Goal: Task Accomplishment & Management: Complete application form

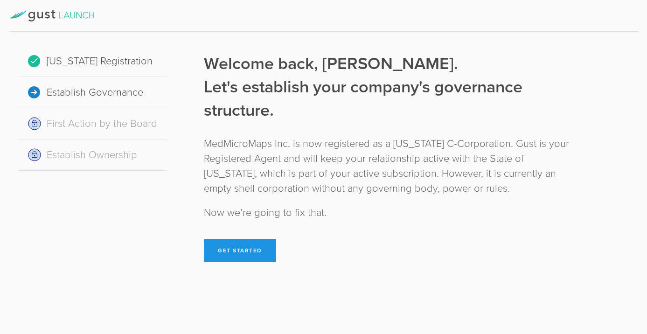
click at [220, 252] on button "Get Started" at bounding box center [240, 250] width 72 height 23
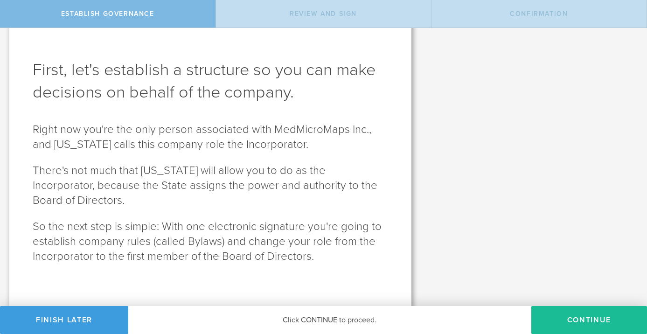
scroll to position [27, 0]
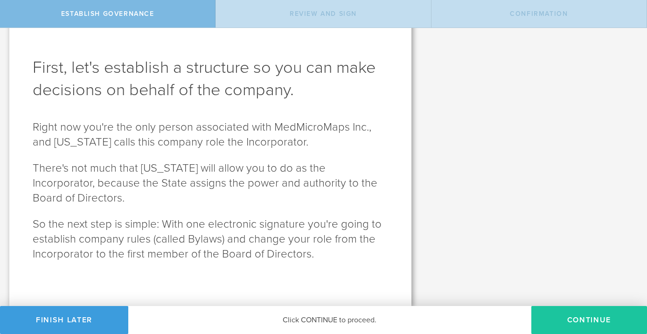
click at [588, 320] on button "Continue" at bounding box center [589, 320] width 116 height 28
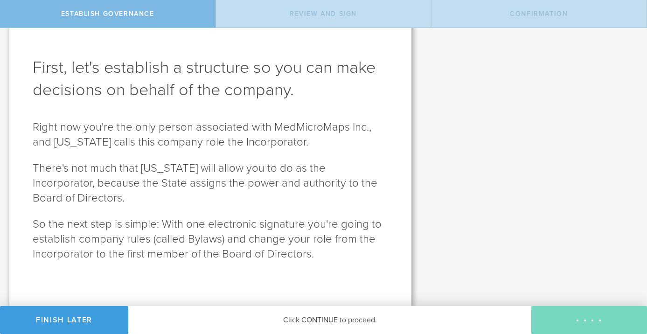
scroll to position [0, 0]
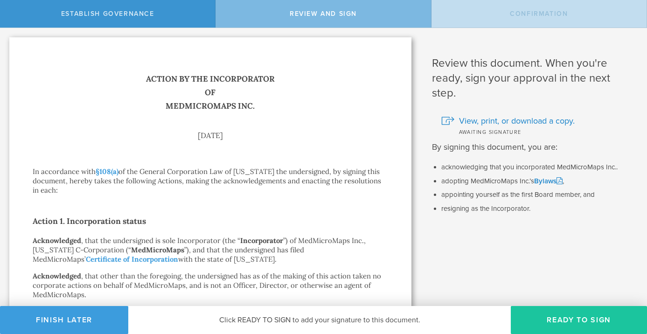
click at [569, 322] on button "Ready to Sign" at bounding box center [578, 320] width 136 height 28
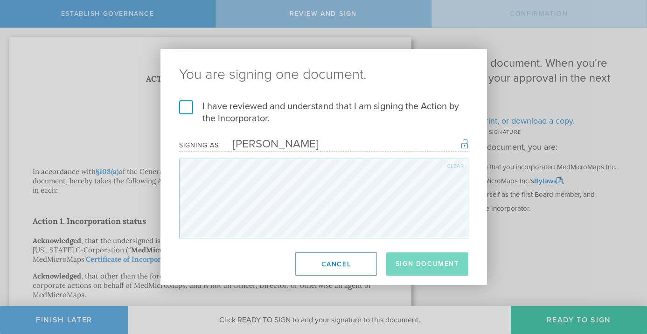
click at [189, 106] on label "I have reviewed and understand that I am signing the Action by the Incorporator." at bounding box center [323, 112] width 289 height 24
click at [0, 0] on input "I have reviewed and understand that I am signing the Action by the Incorporator." at bounding box center [0, 0] width 0 height 0
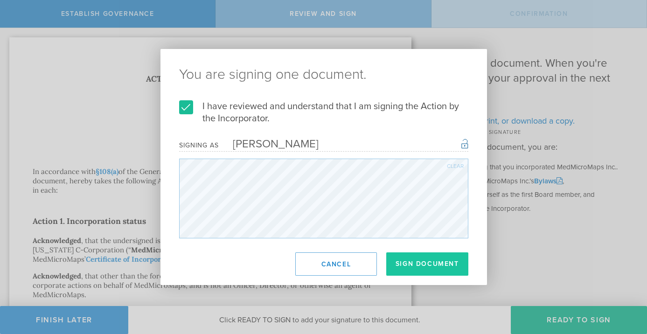
click at [423, 262] on button "Sign Document" at bounding box center [427, 263] width 82 height 23
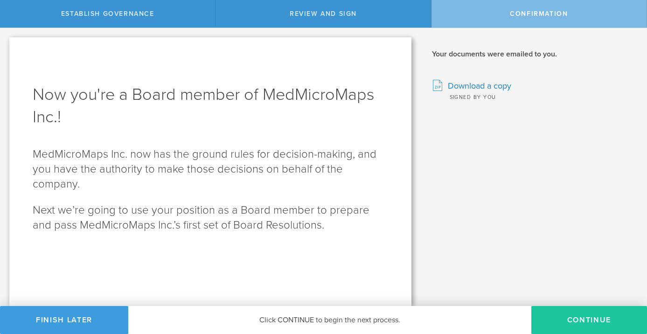
click at [573, 317] on button "Continue" at bounding box center [589, 320] width 116 height 28
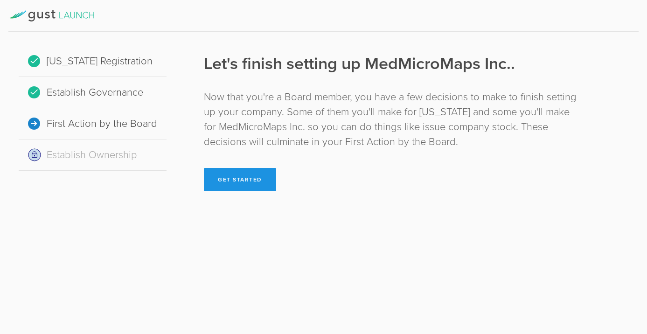
click at [239, 175] on button "Get Started" at bounding box center [240, 179] width 72 height 23
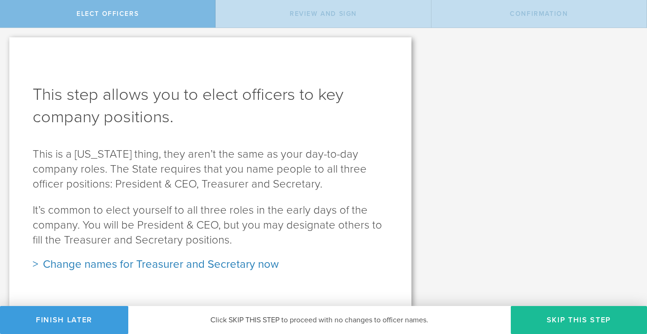
scroll to position [1, 0]
click at [567, 315] on button "Skip this step" at bounding box center [578, 320] width 136 height 28
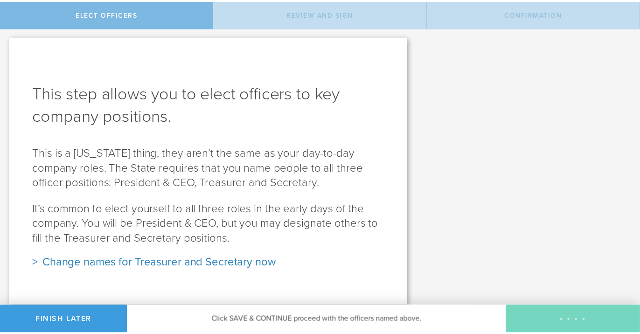
scroll to position [0, 0]
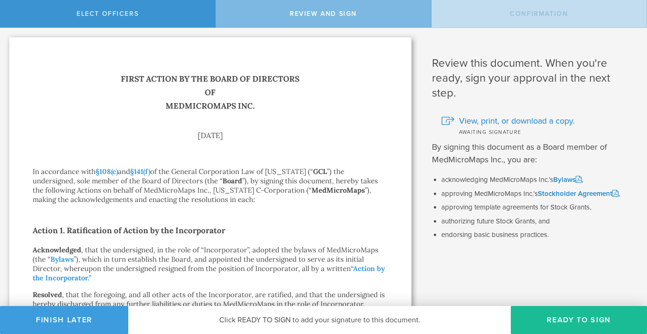
click at [567, 315] on button "Ready to Sign" at bounding box center [578, 320] width 136 height 28
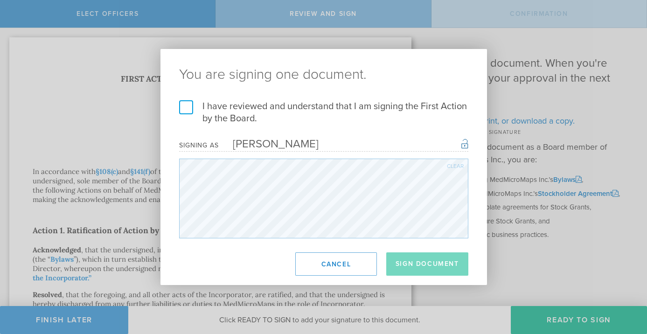
click at [185, 109] on label "I have reviewed and understand that I am signing the First Action by the Board." at bounding box center [323, 112] width 289 height 24
click at [0, 0] on input "I have reviewed and understand that I am signing the First Action by the Board." at bounding box center [0, 0] width 0 height 0
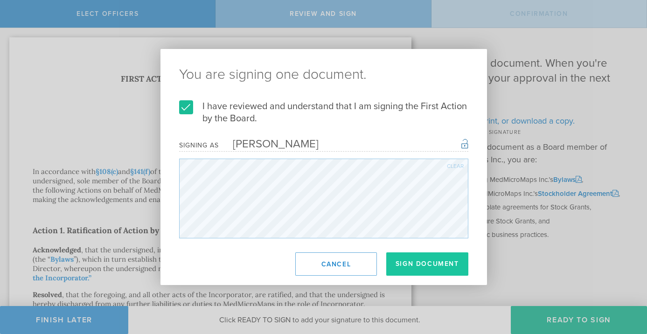
click at [418, 264] on button "Sign Document" at bounding box center [427, 263] width 82 height 23
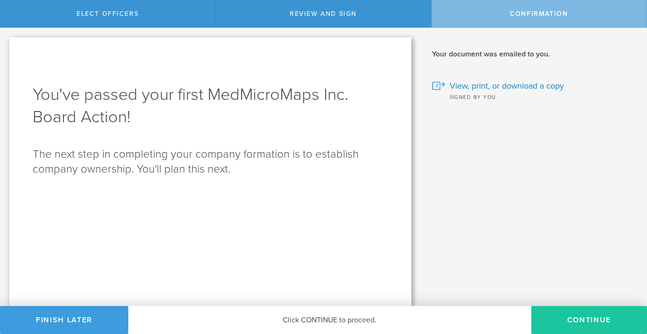
click at [588, 318] on button "Continue" at bounding box center [589, 320] width 116 height 28
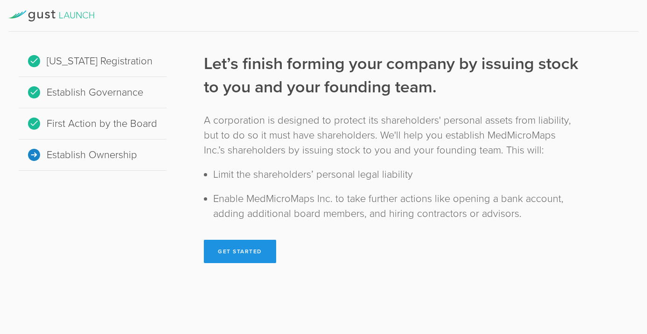
click at [228, 251] on button "Get Started" at bounding box center [240, 251] width 72 height 23
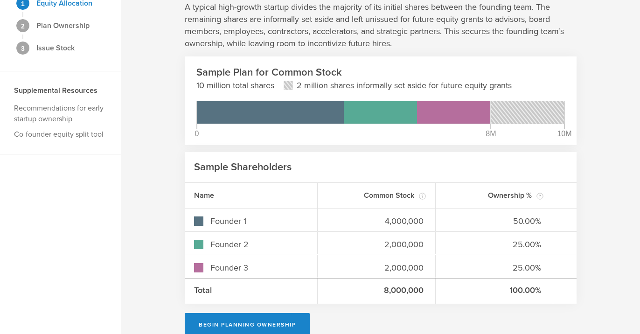
scroll to position [83, 0]
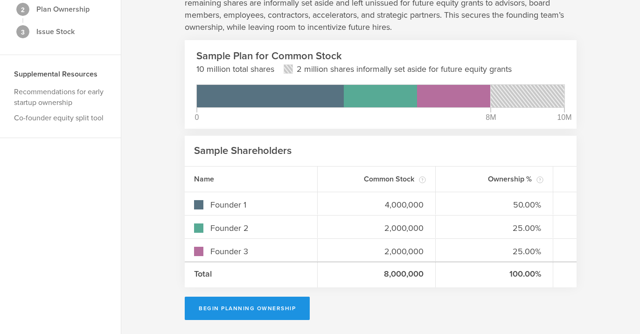
click at [251, 310] on button "Begin Planning Ownership" at bounding box center [247, 307] width 125 height 23
type input "[PERSON_NAME]"
type input "-"
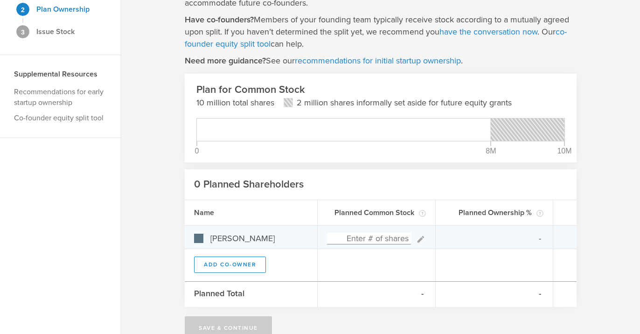
click at [371, 244] on input at bounding box center [369, 239] width 84 height 12
type input "0%"
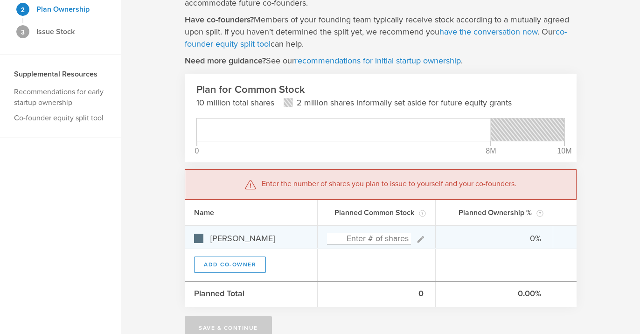
click at [391, 241] on input at bounding box center [369, 239] width 84 height 12
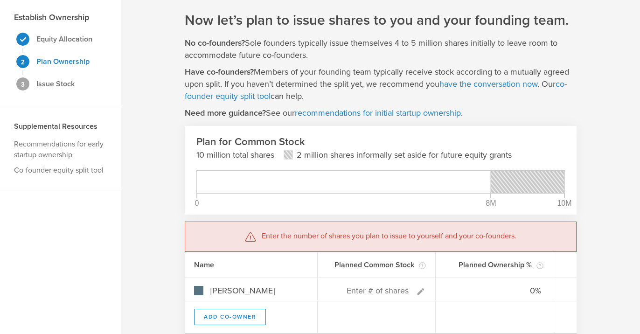
scroll to position [103, 0]
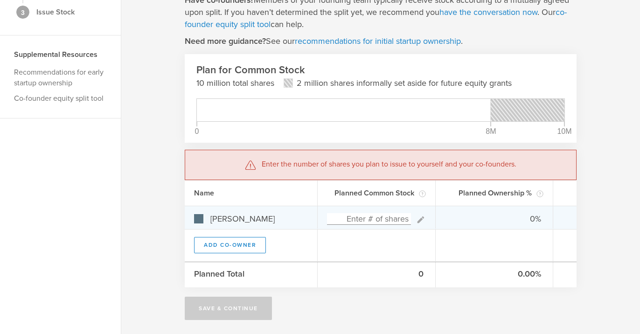
click at [381, 214] on input at bounding box center [369, 219] width 84 height 12
type input "5,000,000"
type gust-number-field "5000000"
type input "100.00%"
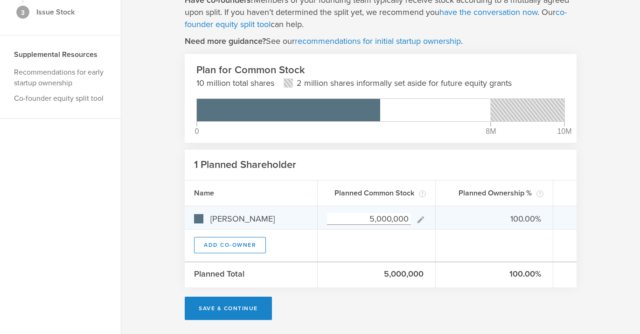
click at [375, 220] on input "5,000,000" at bounding box center [369, 219] width 84 height 12
type input "0"
type input "0%"
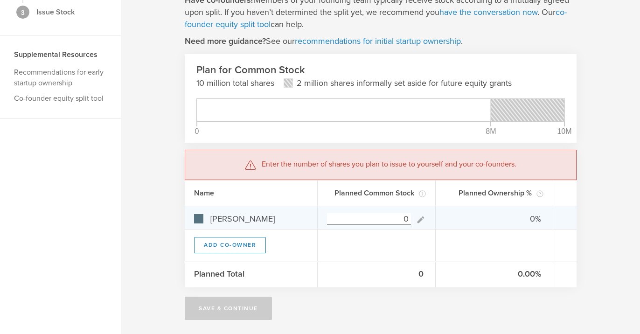
type input "20"
type input "100.00%"
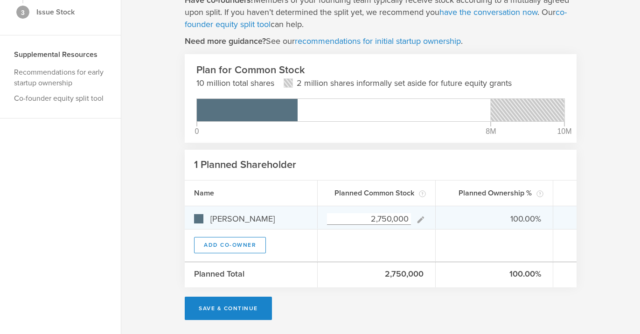
type input "2,750,000"
type gust-number-field "2750000"
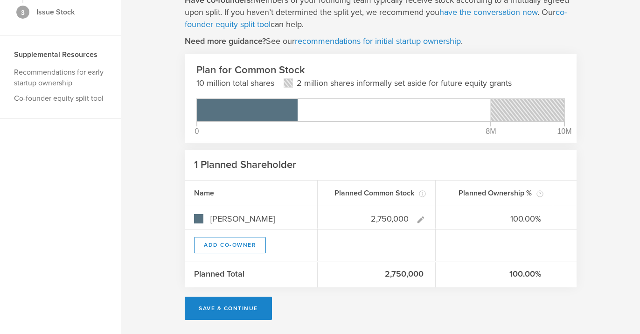
click at [409, 248] on div at bounding box center [376, 245] width 118 height 32
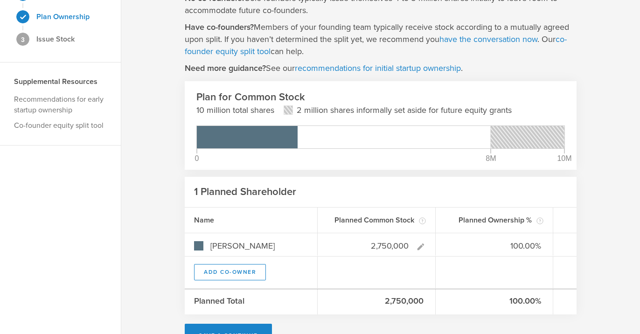
scroll to position [87, 0]
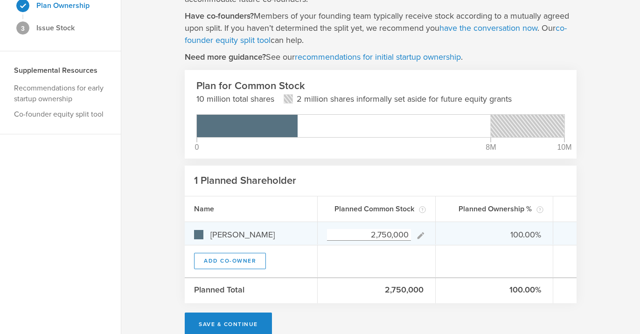
click at [376, 236] on input "2,750,000" at bounding box center [369, 235] width 84 height 12
click at [406, 234] on input "2,750,000" at bounding box center [369, 235] width 84 height 12
drag, startPoint x: 406, startPoint y: 233, endPoint x: 352, endPoint y: 236, distance: 53.7
click at [352, 236] on input "2,750,000" at bounding box center [369, 235] width 84 height 12
type input "0"
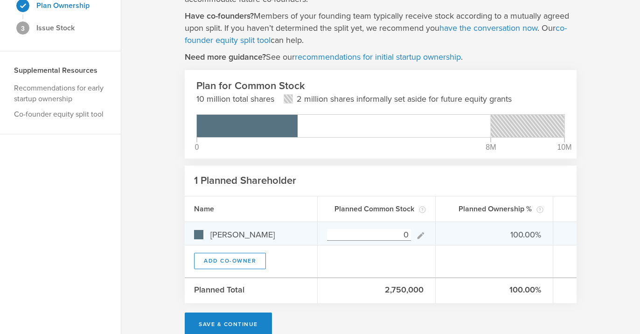
type input "0%"
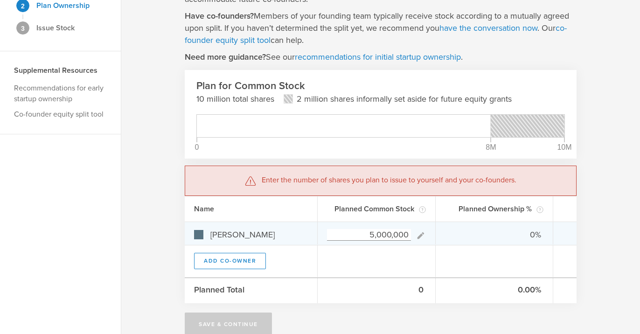
type input "5,000,000"
type gust-number-field "5000000"
type input "100.00%"
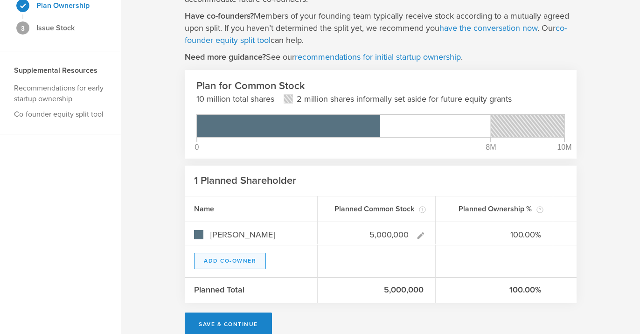
click at [246, 261] on button "Add Co-Owner" at bounding box center [230, 261] width 72 height 16
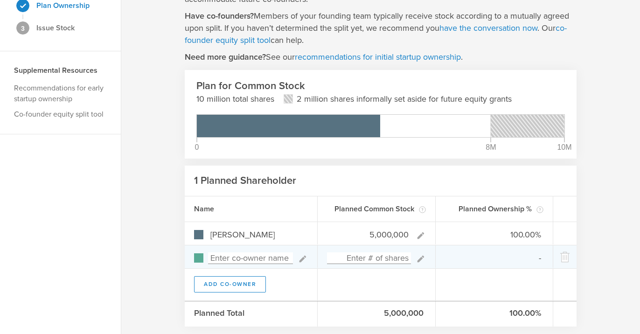
click at [247, 261] on input at bounding box center [250, 258] width 85 height 12
type input "Ian"
type input "0.00%"
type input "Ian Gordon Holyoak"
click at [363, 255] on input at bounding box center [369, 258] width 84 height 12
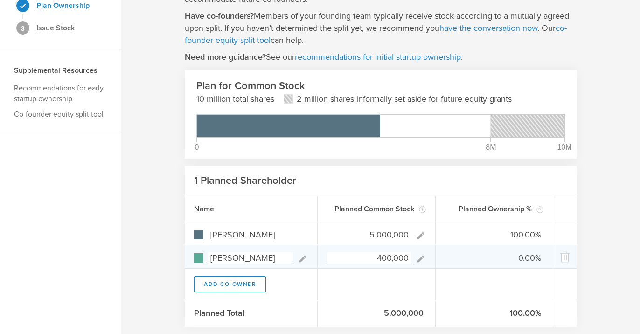
type input "4,000,000"
type input "55.56%"
type input "44.44%"
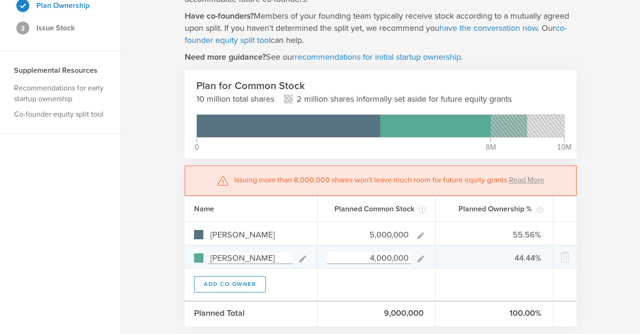
click at [373, 257] on input "4,000,000" at bounding box center [369, 258] width 84 height 12
type input "0"
type input "100.00%"
type input "0.00%"
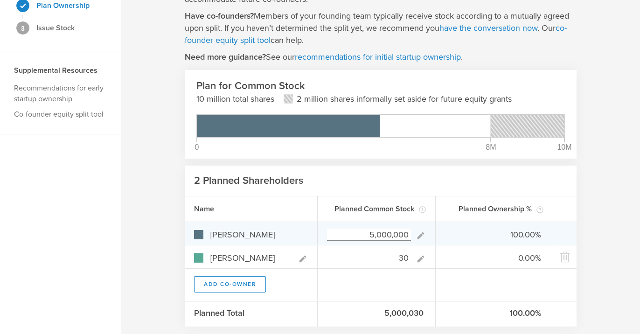
type input "30"
type gust-number-field "30"
click at [373, 234] on input "5,000,000" at bounding box center [369, 235] width 84 height 12
type input "40"
type input "57.14%"
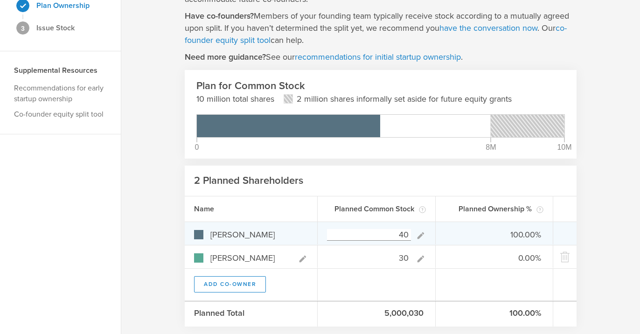
type input "42.86%"
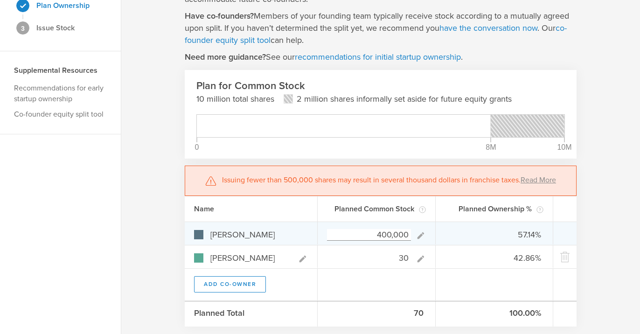
type input "4,000,000"
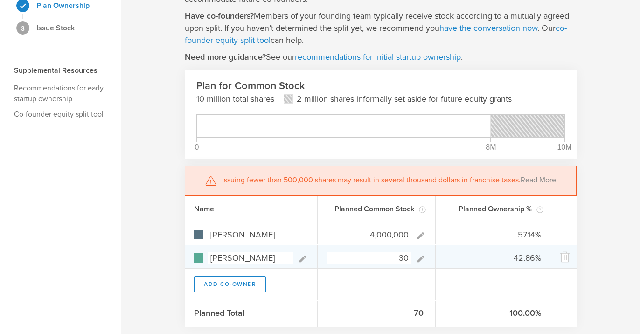
type input "100.00%"
type input "0.00%"
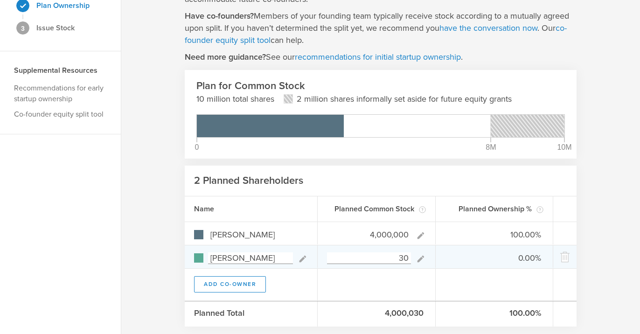
type input "4,000,000"
type gust-number-field "4000000"
click at [399, 261] on input "30" at bounding box center [369, 258] width 84 height 12
type input "3,000,000"
type input "57.14%"
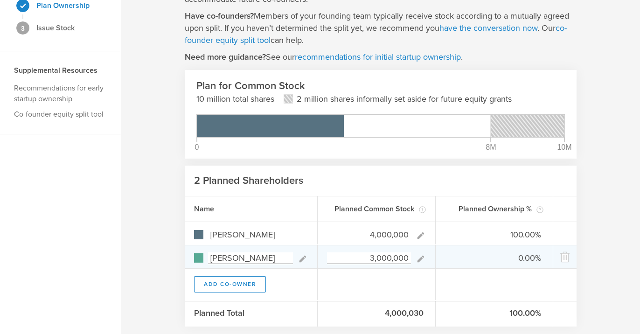
type input "42.86%"
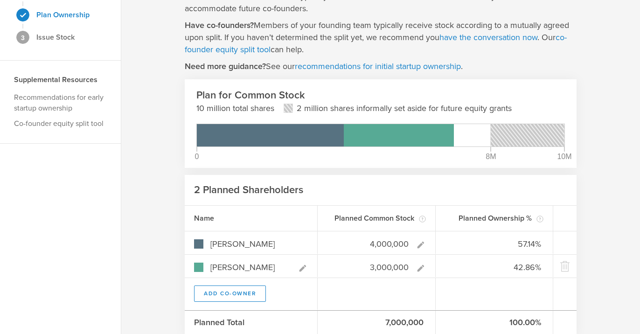
scroll to position [84, 0]
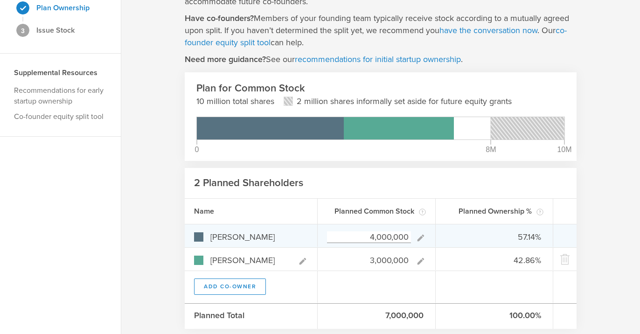
type input "3,000,000"
type gust-number-field "3000000"
click at [372, 239] on input "4,000,000" at bounding box center [369, 237] width 84 height 12
type input "0"
type input "0.00%"
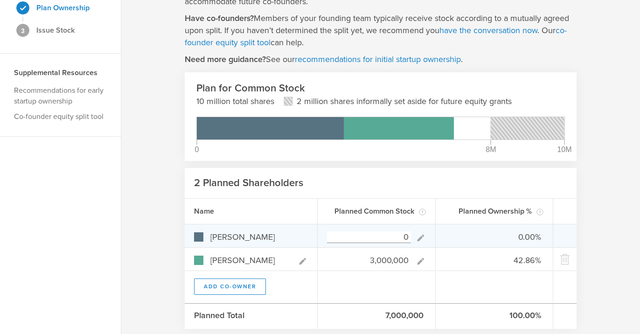
type input "100.00%"
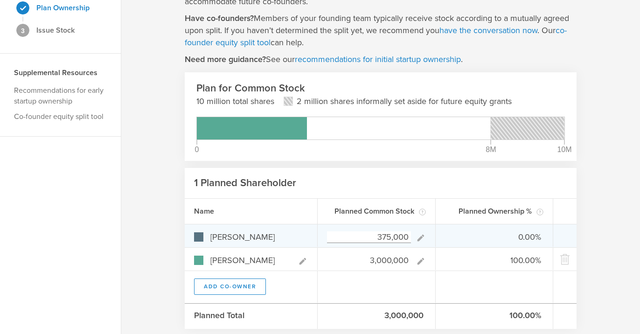
type input "3,750,000"
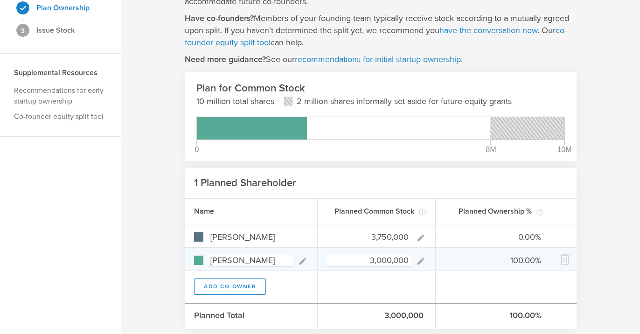
type input "55.56%"
type input "44.44%"
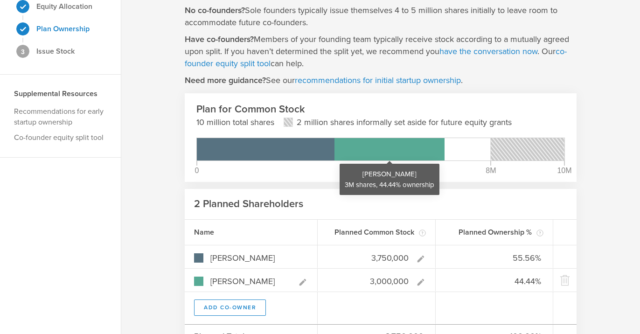
scroll to position [53, 0]
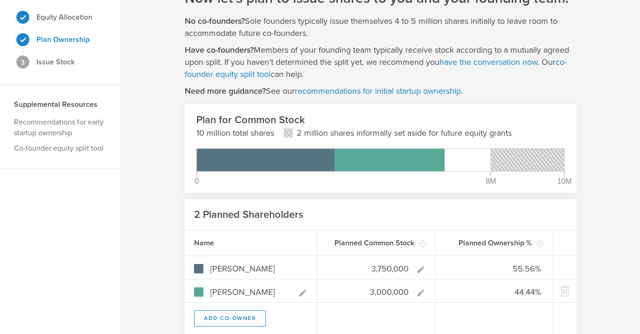
type input "3,750,000"
type gust-number-field "3750000"
click at [526, 166] on rect at bounding box center [527, 160] width 74 height 22
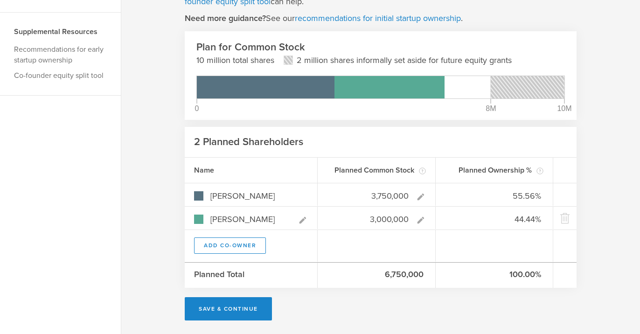
scroll to position [126, 0]
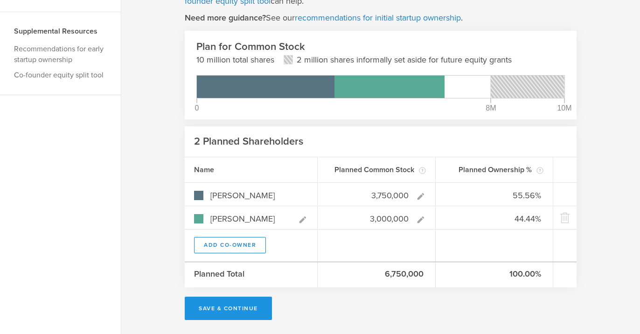
click at [227, 303] on button "Save & Continue" at bounding box center [228, 307] width 87 height 23
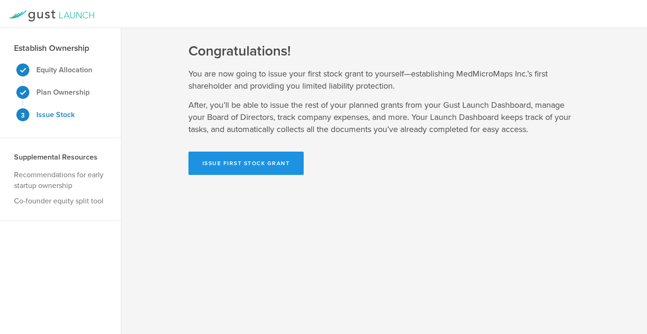
click at [239, 165] on button "Issue First Stock Grant" at bounding box center [246, 162] width 116 height 23
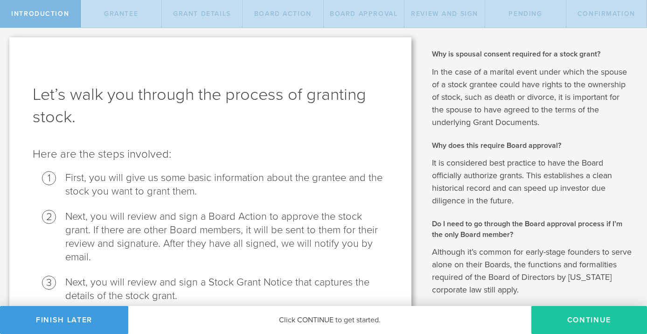
click at [593, 317] on button "Continue" at bounding box center [589, 320] width 116 height 28
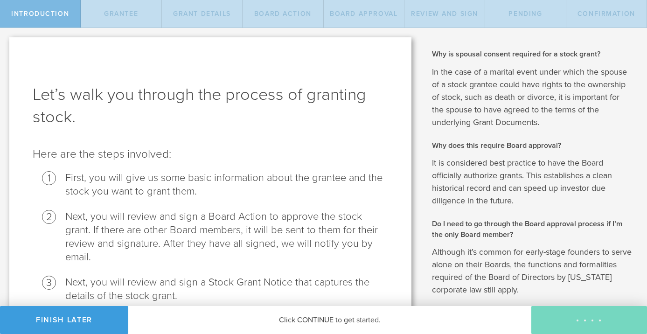
radio input "true"
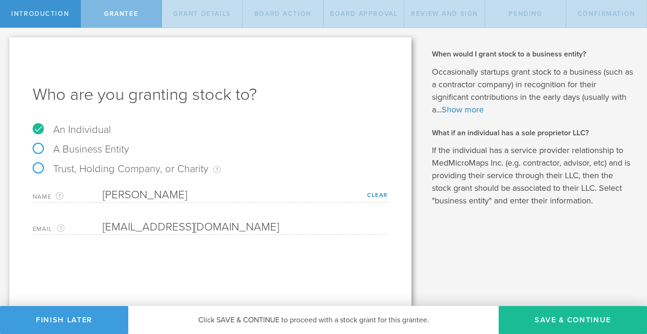
click at [593, 317] on button "Save & Continue" at bounding box center [572, 320] width 148 height 28
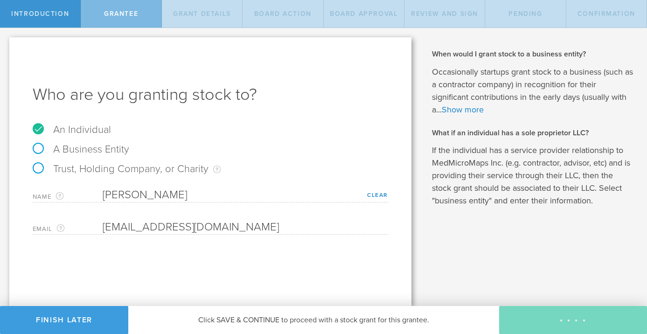
type input "3,750,000"
type input "48"
type input "12"
select select "none"
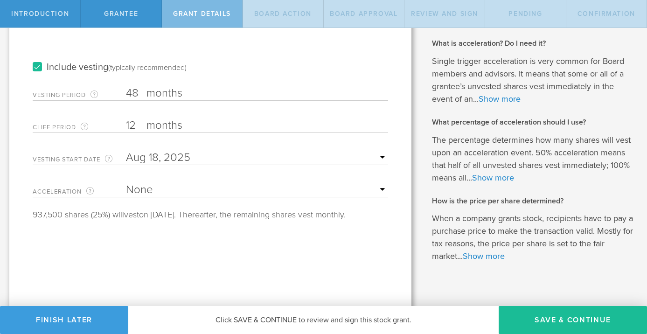
scroll to position [180, 0]
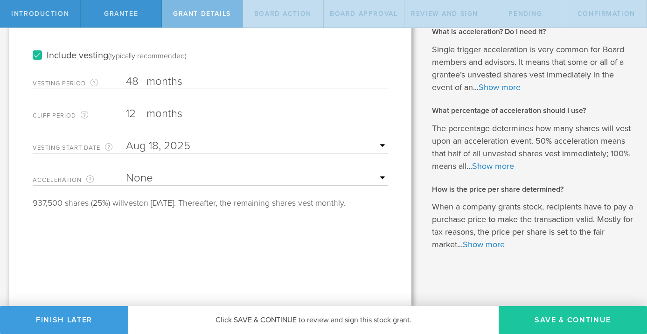
click at [571, 320] on button "Save & Continue" at bounding box center [572, 320] width 148 height 28
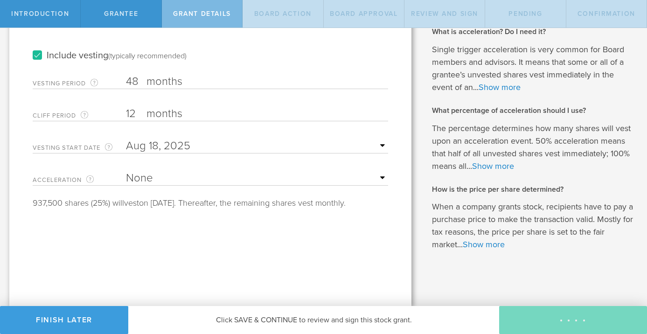
scroll to position [0, 0]
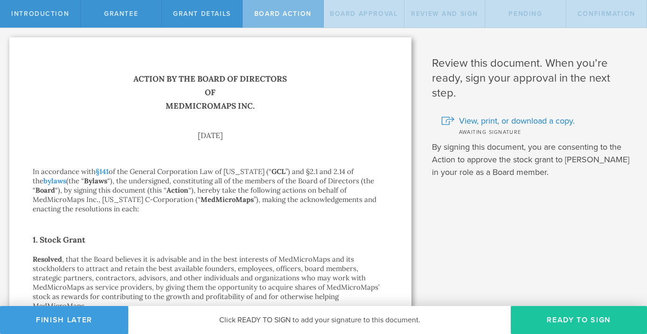
click at [570, 320] on button "Ready to Sign" at bounding box center [578, 320] width 136 height 28
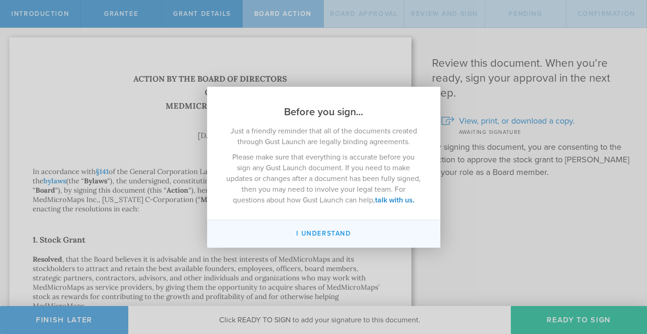
click at [344, 230] on button "I understand" at bounding box center [323, 234] width 233 height 28
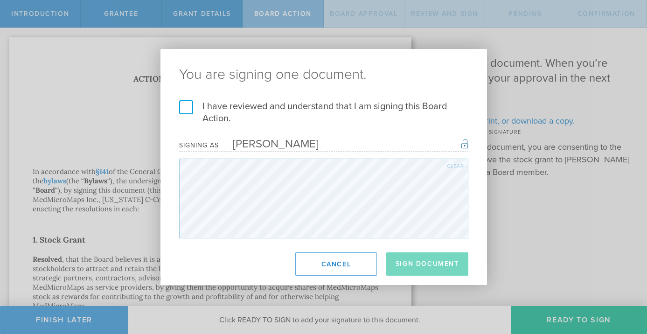
click at [186, 108] on label "I have reviewed and understand that I am signing this Board Action." at bounding box center [323, 112] width 289 height 24
click at [0, 0] on input "I have reviewed and understand that I am signing this Board Action." at bounding box center [0, 0] width 0 height 0
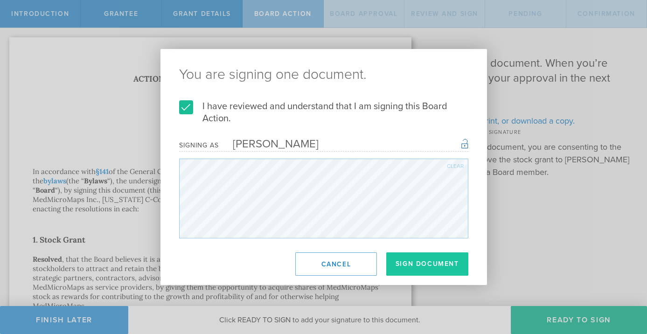
click at [414, 264] on button "Sign Document" at bounding box center [427, 263] width 82 height 23
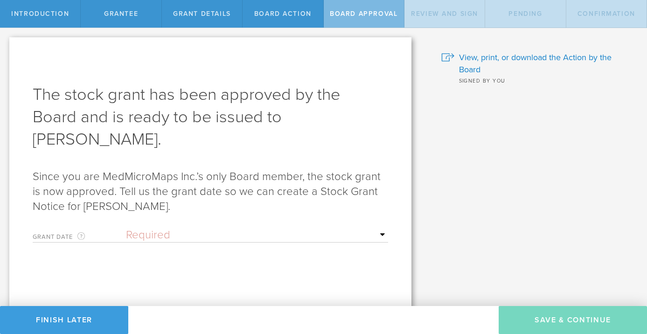
select select "uponGranteeSignature"
click option "Upon [PERSON_NAME]'s signature" at bounding box center [0, 0] width 0 height 0
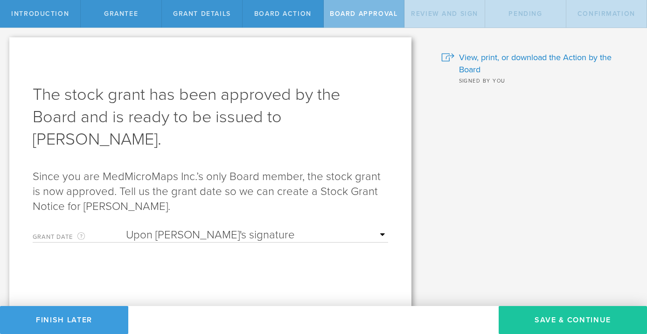
click at [560, 312] on button "Save & Continue" at bounding box center [572, 320] width 148 height 28
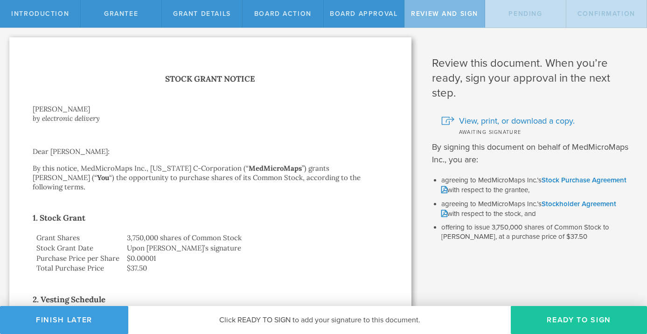
click at [555, 318] on button "Ready to Sign" at bounding box center [578, 320] width 136 height 28
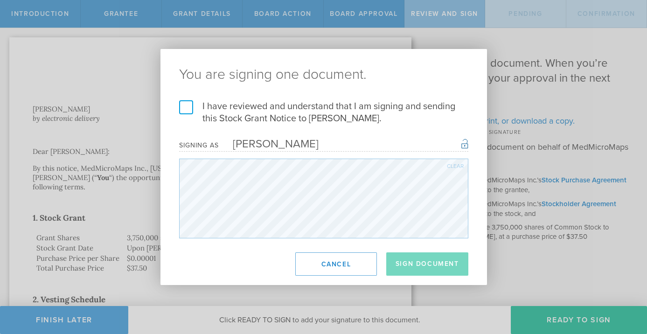
click at [186, 108] on label "I have reviewed and understand that I am signing and sending this Stock Grant N…" at bounding box center [323, 112] width 289 height 24
click at [0, 0] on input "I have reviewed and understand that I am signing and sending this Stock Grant N…" at bounding box center [0, 0] width 0 height 0
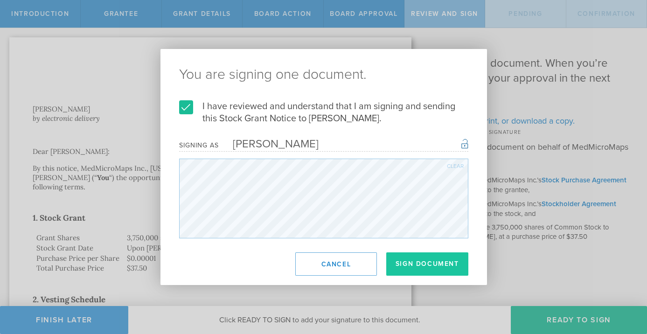
click at [409, 262] on button "Sign Document" at bounding box center [427, 263] width 82 height 23
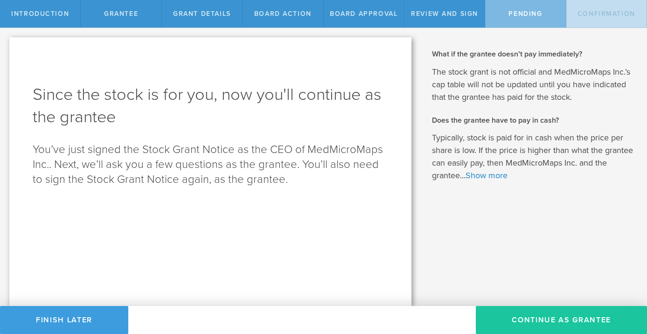
click at [537, 314] on button "Continue as Grantee" at bounding box center [560, 320] width 171 height 28
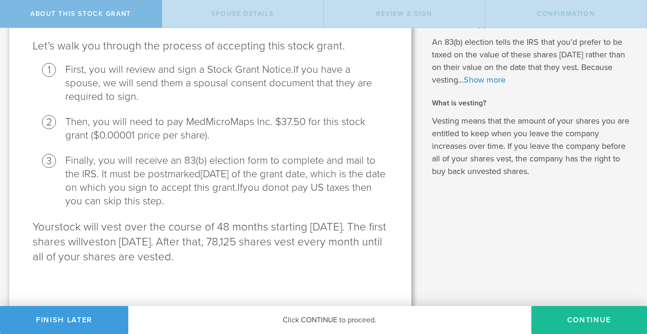
scroll to position [111, 0]
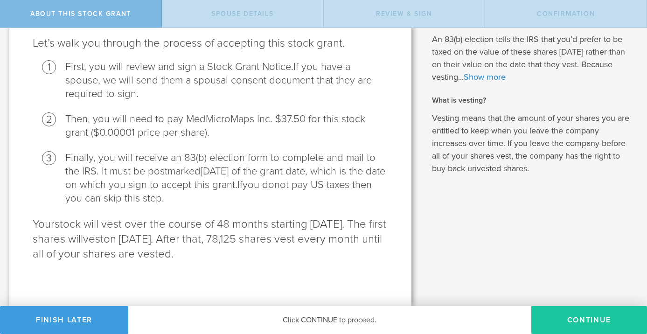
click at [577, 318] on button "CONTINUE" at bounding box center [589, 320] width 116 height 28
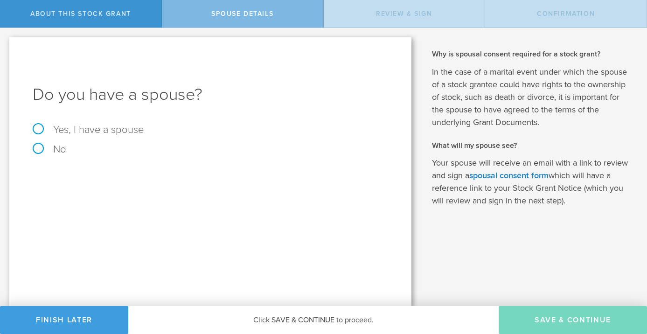
scroll to position [0, 0]
click at [39, 127] on label "Yes, I have a spouse" at bounding box center [210, 129] width 355 height 10
click at [6, 43] on input "Yes, I have a spouse" at bounding box center [3, 35] width 6 height 15
radio input "true"
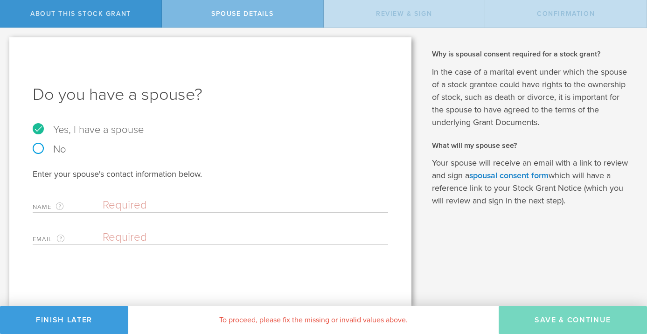
click at [195, 206] on input "text" at bounding box center [243, 205] width 281 height 14
type input "[PERSON_NAME]"
click at [185, 234] on input "email" at bounding box center [243, 237] width 281 height 14
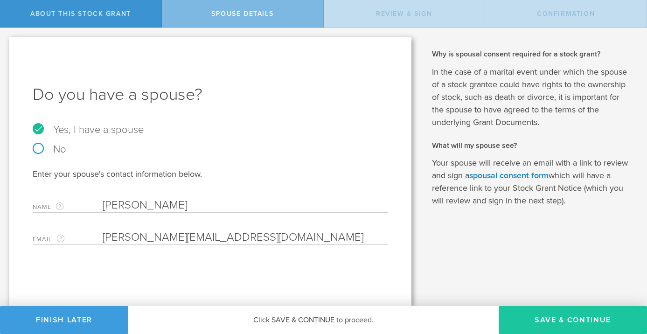
type input "ian@medmicromaps.com"
click at [570, 318] on button "Save & Continue" at bounding box center [572, 320] width 148 height 28
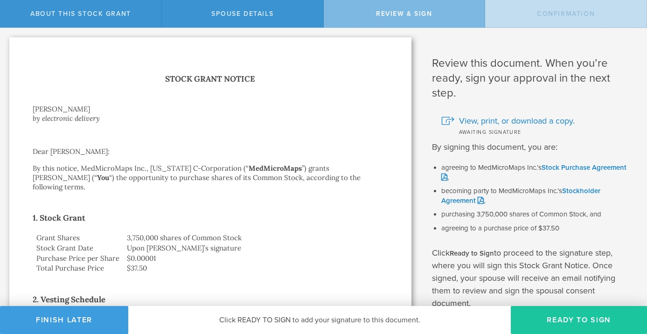
click at [569, 319] on button "Ready to Sign" at bounding box center [578, 320] width 136 height 28
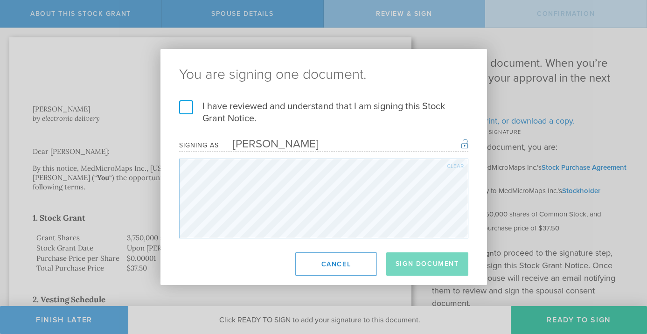
click at [190, 108] on label "I have reviewed and understand that I am signing this Stock Grant Notice." at bounding box center [323, 112] width 289 height 24
click at [0, 0] on input "I have reviewed and understand that I am signing this Stock Grant Notice." at bounding box center [0, 0] width 0 height 0
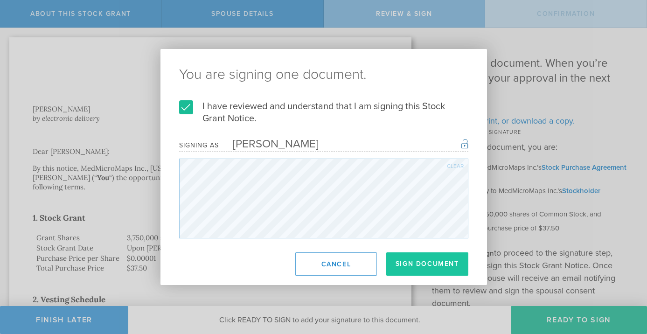
click at [441, 263] on button "Sign Document" at bounding box center [427, 263] width 82 height 23
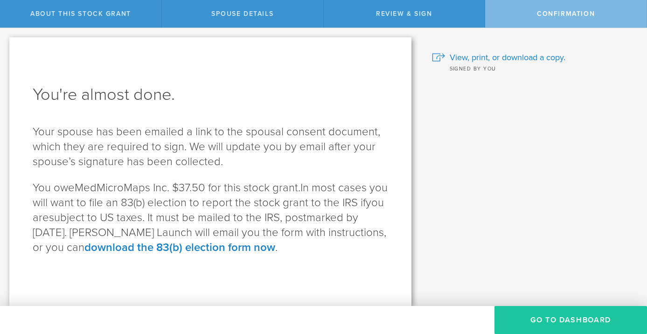
click at [573, 318] on button "Go to Dashboard" at bounding box center [570, 320] width 152 height 28
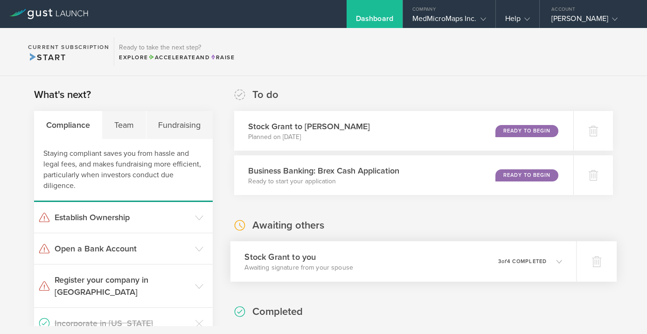
click at [425, 257] on div "Stock Grant to you Awaiting signature from your spouse 0 undeliverable 3 of 4 c…" at bounding box center [403, 261] width 346 height 41
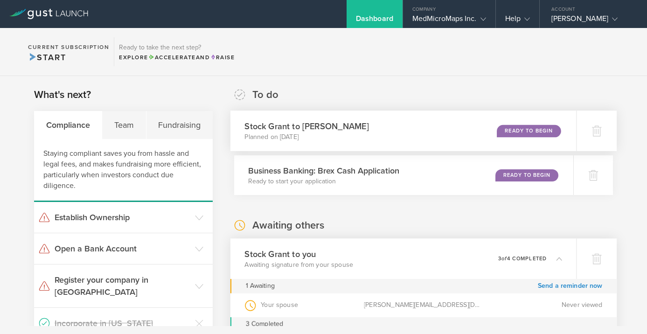
click at [528, 128] on div "Ready to Begin" at bounding box center [528, 130] width 64 height 13
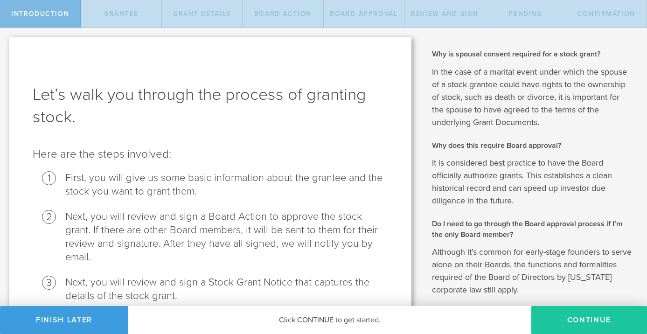
click at [592, 319] on button "Continue" at bounding box center [589, 320] width 116 height 28
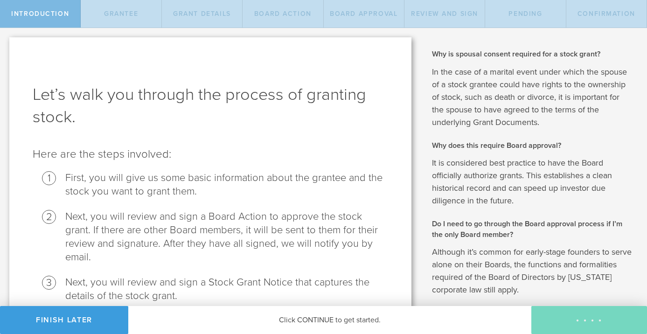
radio input "true"
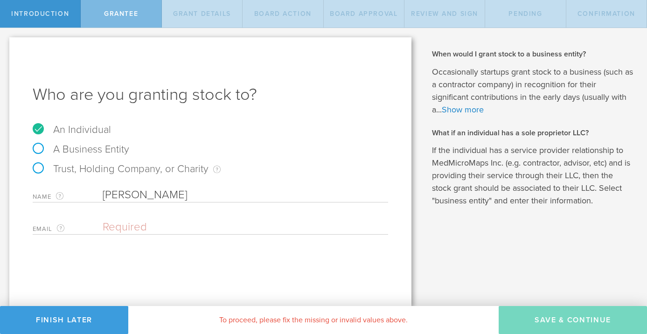
click at [174, 227] on input "email" at bounding box center [243, 227] width 281 height 14
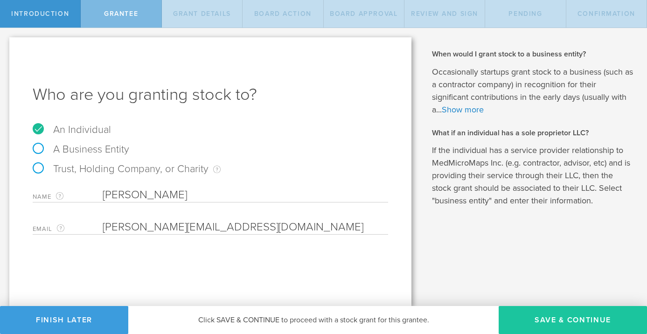
type input "[PERSON_NAME][EMAIL_ADDRESS][DOMAIN_NAME]"
click at [553, 315] on button "Save & Continue" at bounding box center [572, 320] width 148 height 28
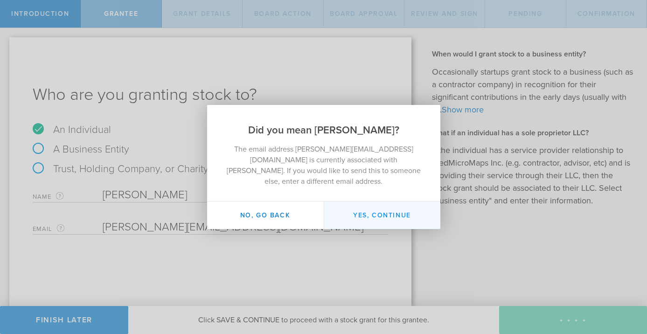
click at [396, 212] on button "Yes, continue" at bounding box center [382, 215] width 117 height 28
type input "[PERSON_NAME]"
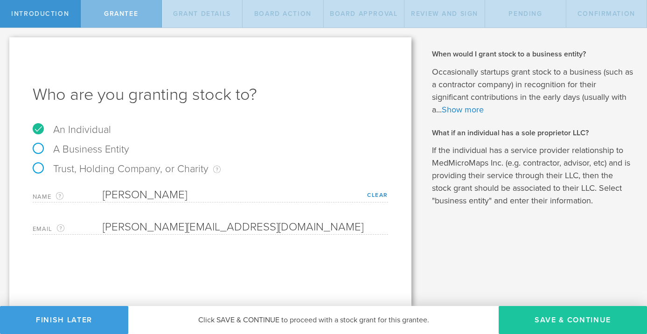
click at [576, 312] on button "Save & Continue" at bounding box center [572, 320] width 148 height 28
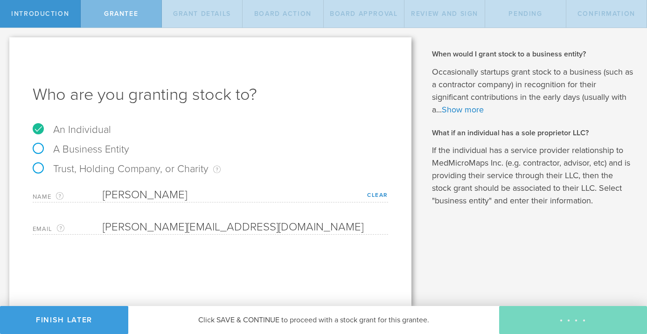
type input "3,000,000"
type input "48"
type input "12"
select select "none"
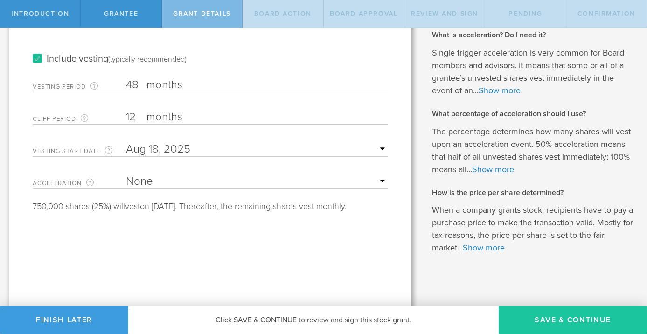
scroll to position [177, 0]
click at [576, 322] on button "Save & Continue" at bounding box center [572, 320] width 148 height 28
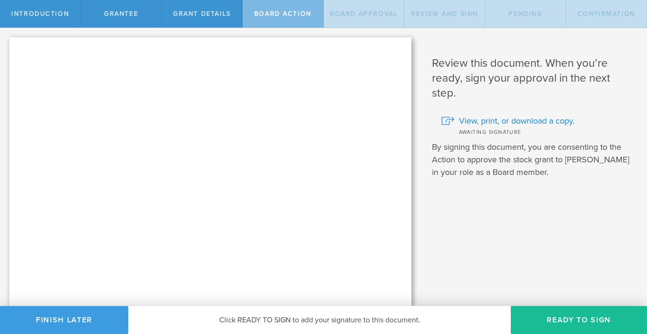
scroll to position [0, 0]
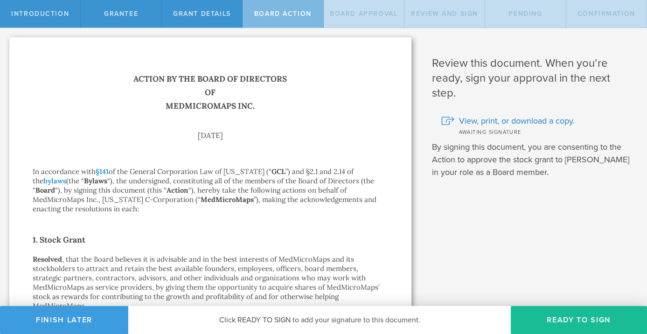
click at [576, 322] on button "Ready to Sign" at bounding box center [578, 320] width 136 height 28
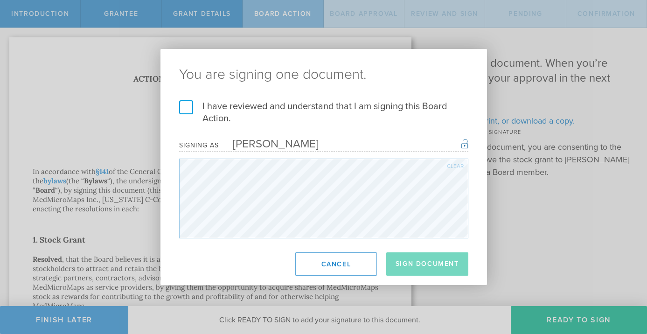
click at [183, 109] on label "I have reviewed and understand that I am signing this Board Action." at bounding box center [323, 112] width 289 height 24
click at [0, 0] on input "I have reviewed and understand that I am signing this Board Action." at bounding box center [0, 0] width 0 height 0
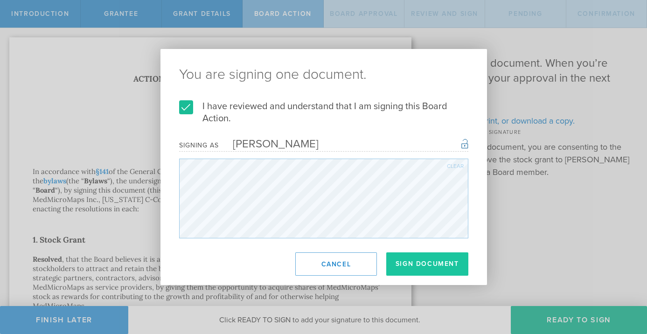
click at [403, 261] on button "Sign Document" at bounding box center [427, 263] width 82 height 23
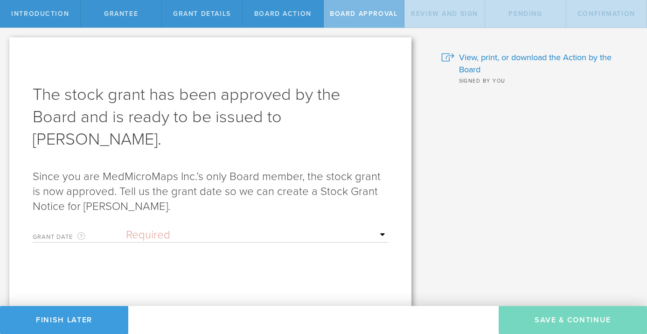
select select "uponGranteeSignature"
click option "Upon grantee's signature" at bounding box center [0, 0] width 0 height 0
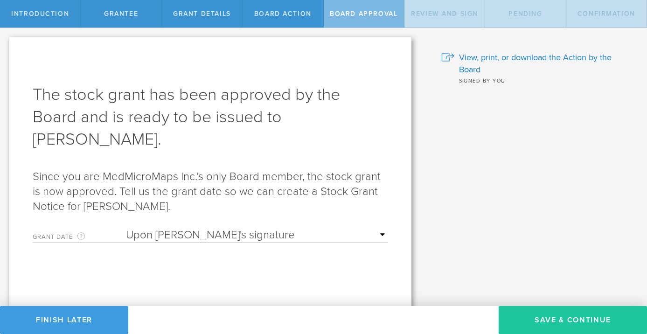
click at [579, 317] on button "Save & Continue" at bounding box center [572, 320] width 148 height 28
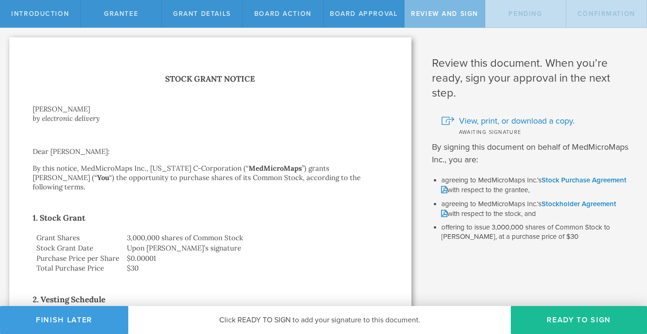
click at [579, 317] on button "Ready to Sign" at bounding box center [578, 320] width 136 height 28
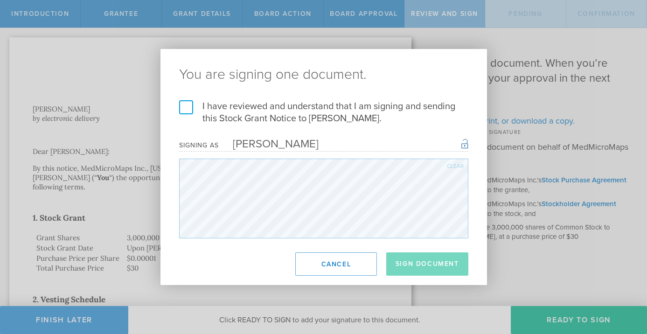
click at [187, 107] on label "I have reviewed and understand that I am signing and sending this Stock Grant N…" at bounding box center [323, 112] width 289 height 24
click at [0, 0] on input "I have reviewed and understand that I am signing and sending this Stock Grant N…" at bounding box center [0, 0] width 0 height 0
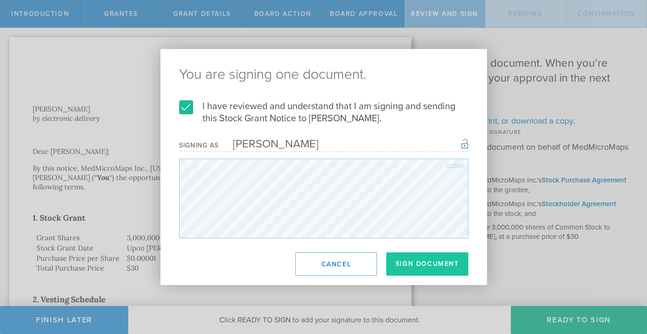
click at [409, 260] on button "Sign Document" at bounding box center [427, 263] width 82 height 23
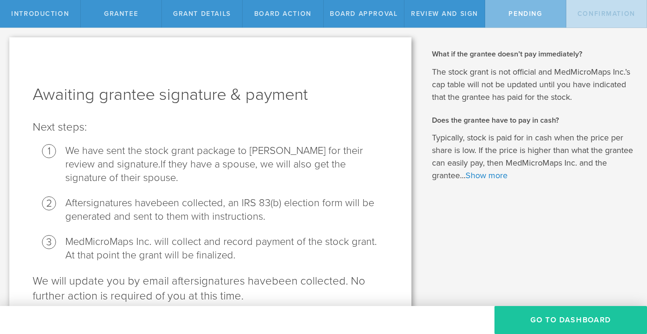
click at [565, 319] on button "Go To Dashboard" at bounding box center [570, 320] width 152 height 28
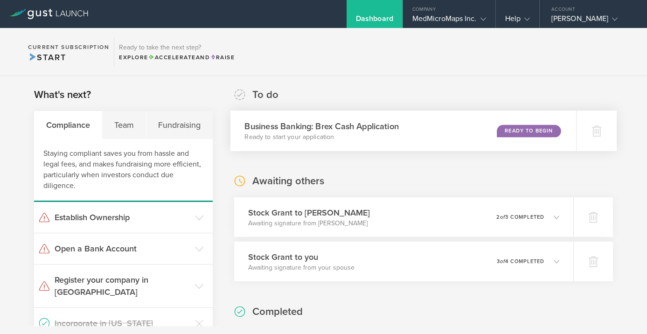
click at [521, 133] on div "Ready to Begin" at bounding box center [528, 130] width 64 height 13
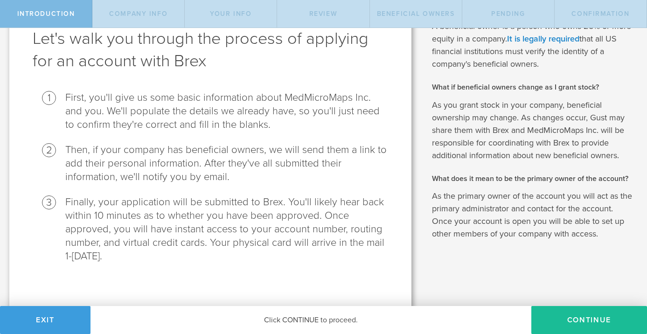
scroll to position [60, 0]
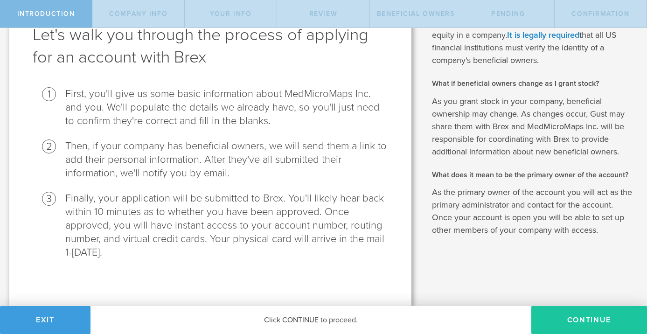
click at [576, 314] on button "Continue" at bounding box center [589, 320] width 116 height 28
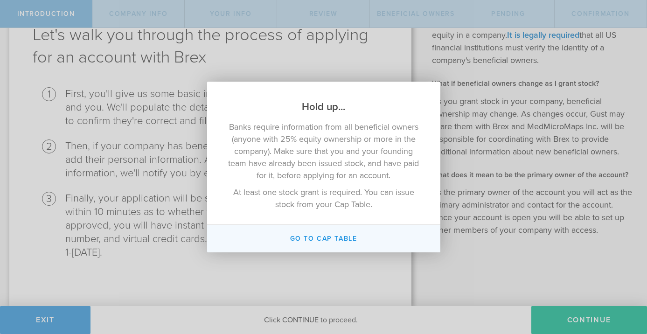
click at [337, 238] on button "Go To Cap Table" at bounding box center [323, 239] width 233 height 28
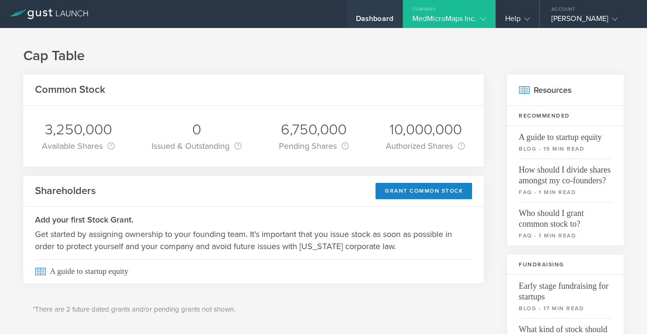
click at [368, 14] on div "Dashboard" at bounding box center [374, 14] width 56 height 28
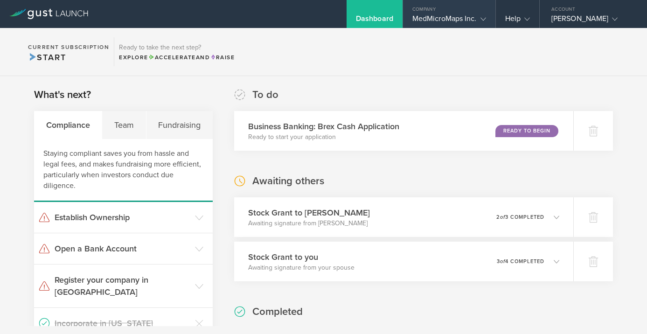
click at [461, 20] on div "MedMicroMaps Inc." at bounding box center [449, 21] width 74 height 14
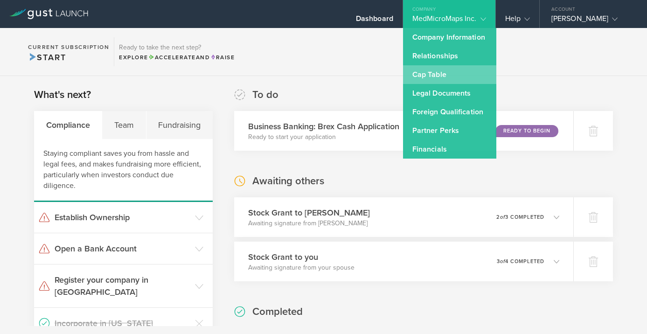
click at [425, 71] on link "Cap Table" at bounding box center [449, 74] width 93 height 19
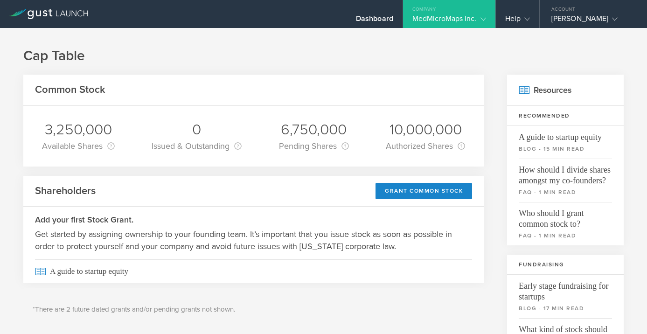
click at [480, 18] on icon at bounding box center [483, 19] width 6 height 6
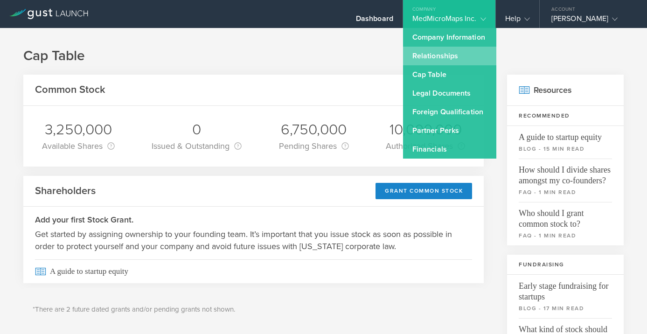
click at [441, 52] on link "Relationships" at bounding box center [449, 56] width 93 height 19
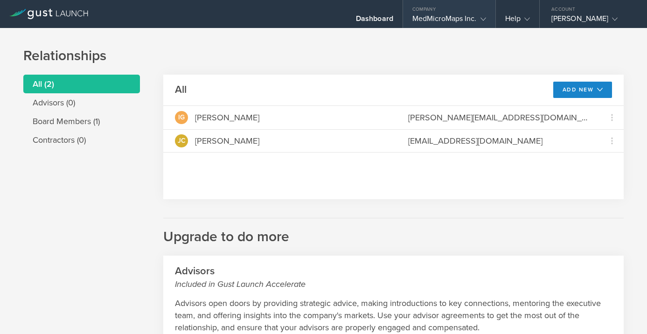
click at [460, 10] on div "Company" at bounding box center [449, 7] width 92 height 14
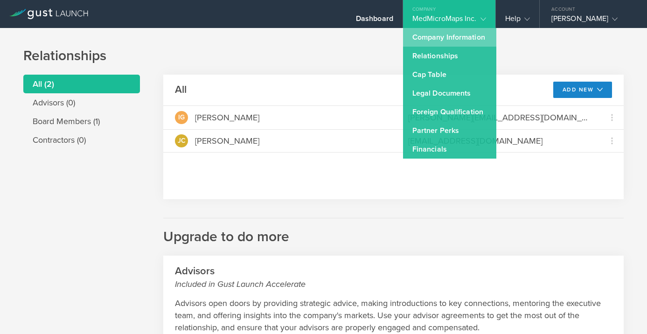
click at [447, 32] on link "Company Information" at bounding box center [449, 37] width 93 height 19
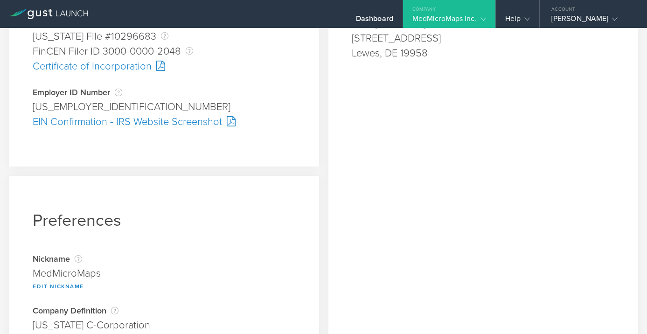
scroll to position [345, 0]
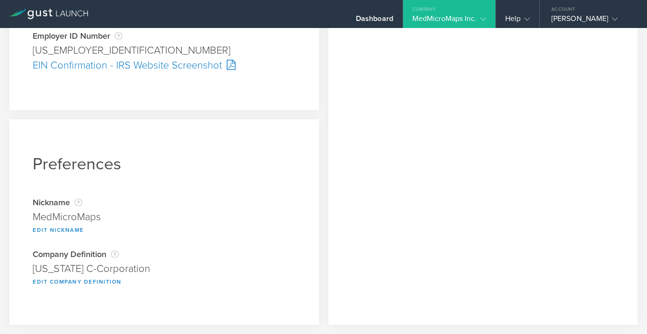
click at [475, 10] on div "Company" at bounding box center [449, 7] width 92 height 14
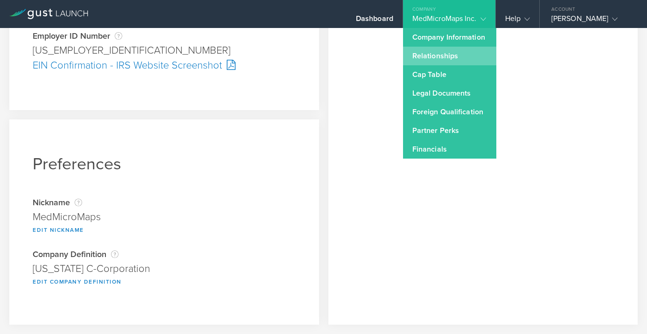
click at [438, 52] on link "Relationships" at bounding box center [449, 56] width 93 height 19
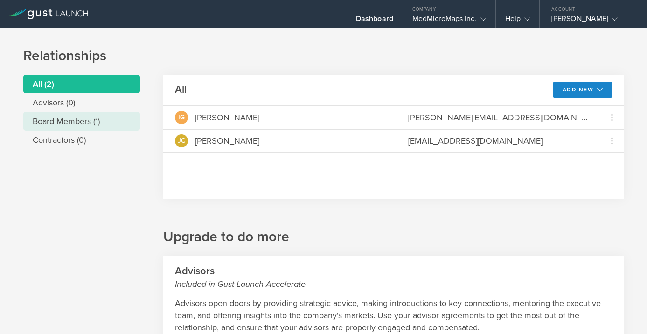
click at [90, 126] on li "Board Members (1)" at bounding box center [81, 121] width 117 height 19
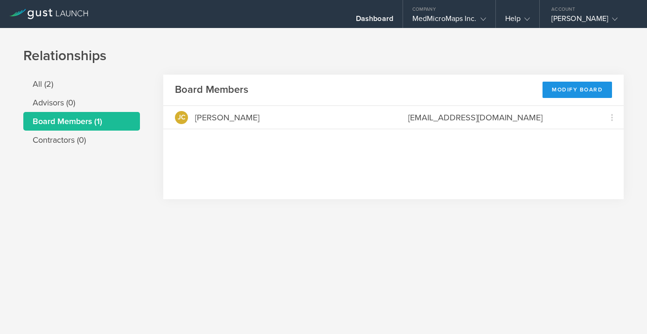
click at [586, 91] on div "Modify Board" at bounding box center [576, 90] width 69 height 16
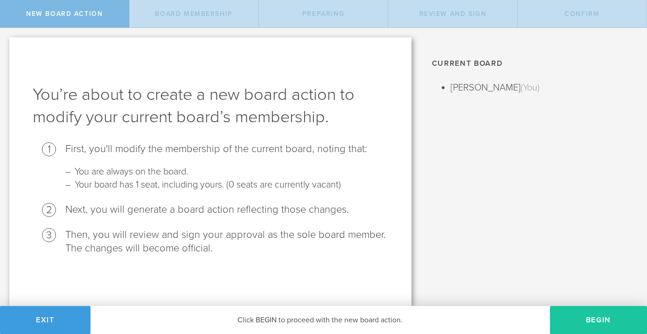
click at [591, 322] on button "Begin" at bounding box center [598, 320] width 97 height 28
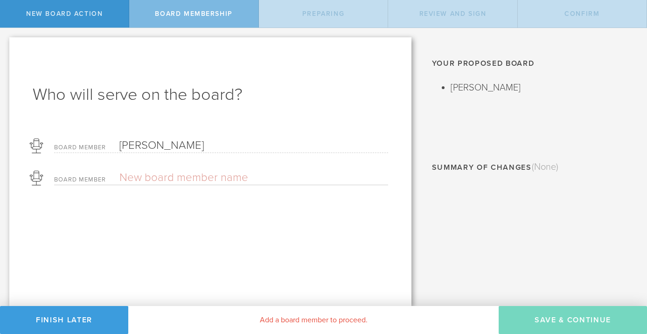
click at [188, 171] on div "Board Member" at bounding box center [221, 175] width 334 height 19
click at [185, 174] on input "text" at bounding box center [220, 178] width 203 height 14
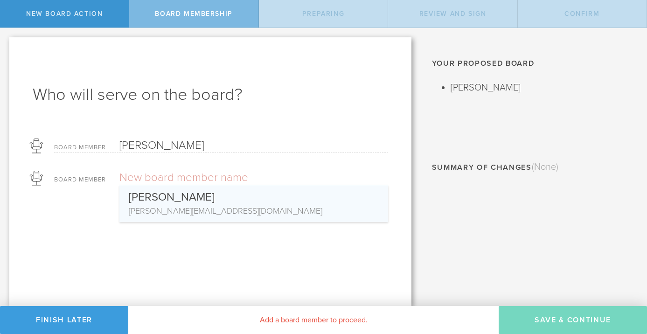
click at [178, 195] on div "Ian Gordon Holyaok" at bounding box center [254, 195] width 250 height 20
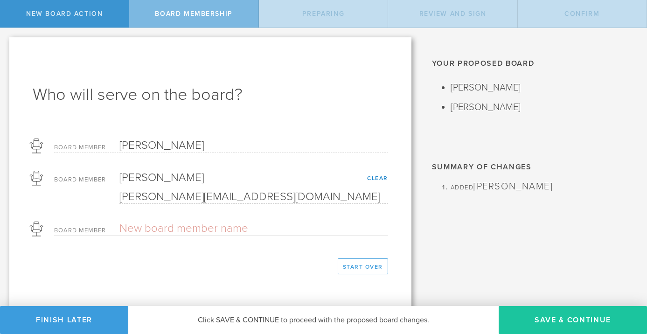
click at [566, 319] on button "Save & Continue" at bounding box center [572, 320] width 148 height 28
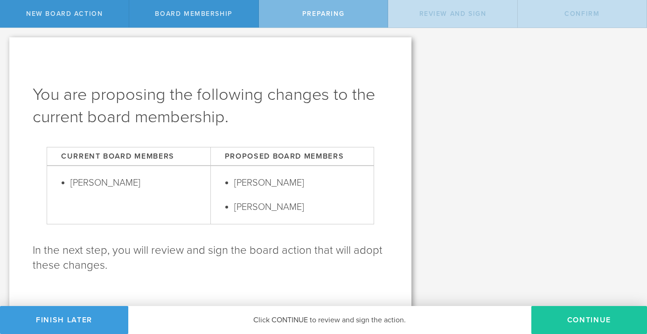
click at [568, 321] on button "Continue" at bounding box center [589, 320] width 116 height 28
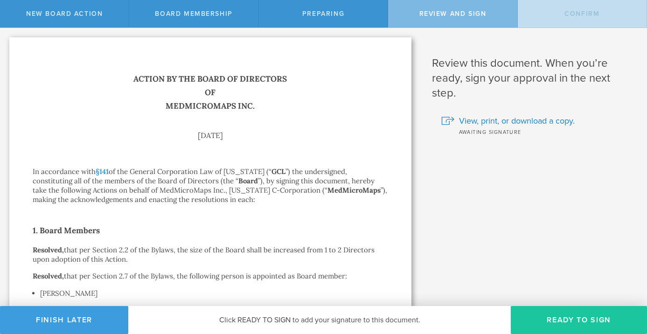
click at [574, 321] on button "Ready to Sign" at bounding box center [578, 320] width 136 height 28
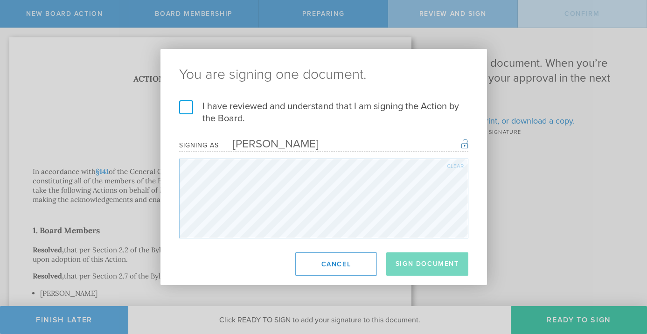
click at [179, 110] on label "I have reviewed and understand that I am signing the Action by the Board." at bounding box center [323, 112] width 289 height 24
click at [0, 0] on input "I have reviewed and understand that I am signing the Action by the Board." at bounding box center [0, 0] width 0 height 0
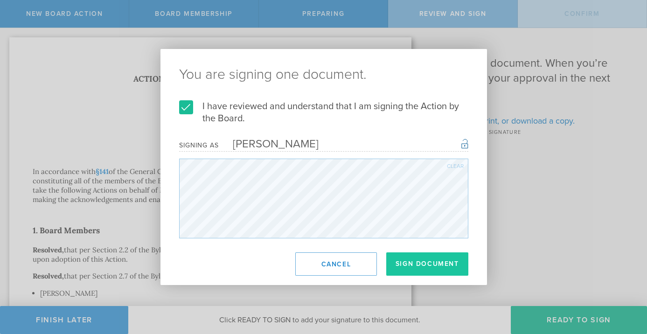
click at [432, 265] on button "Sign Document" at bounding box center [427, 263] width 82 height 23
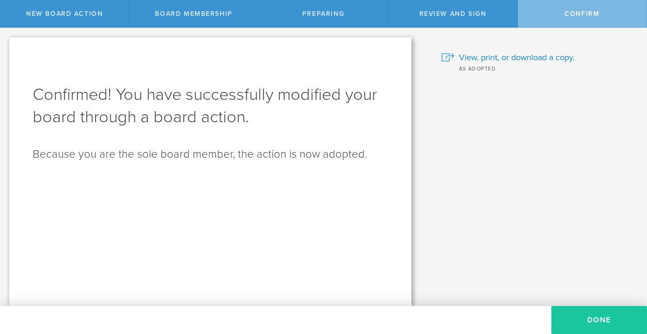
click at [606, 324] on button "Done" at bounding box center [599, 320] width 96 height 28
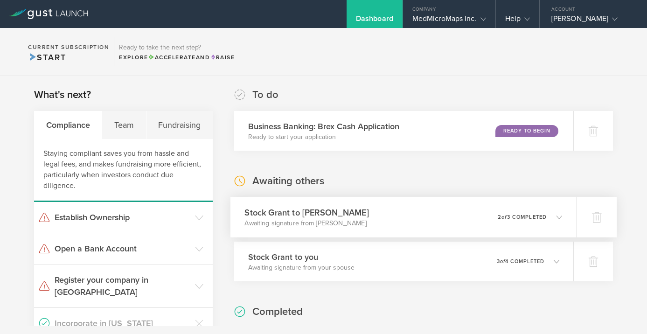
click at [430, 222] on div "Stock [PERSON_NAME] to [PERSON_NAME] Awaiting signature from [PERSON_NAME] 0 un…" at bounding box center [403, 217] width 346 height 41
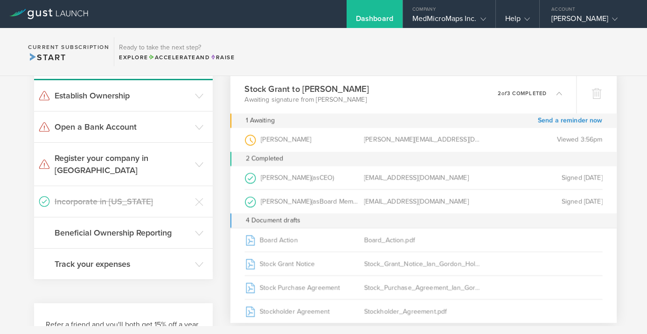
scroll to position [145, 0]
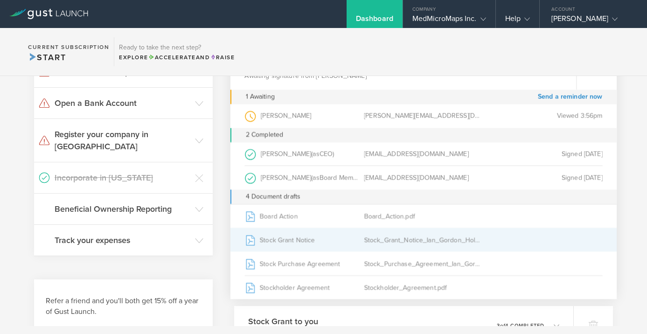
click at [348, 241] on div "Stock Grant Notice" at bounding box center [303, 239] width 119 height 23
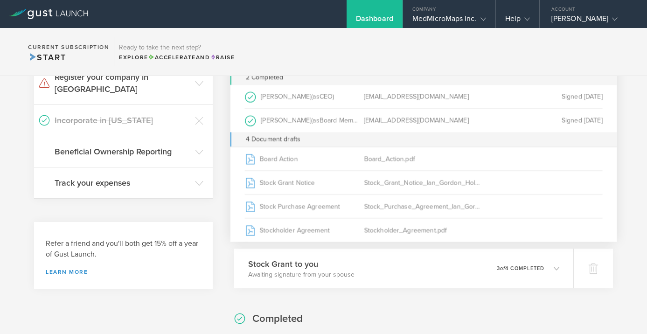
scroll to position [209, 0]
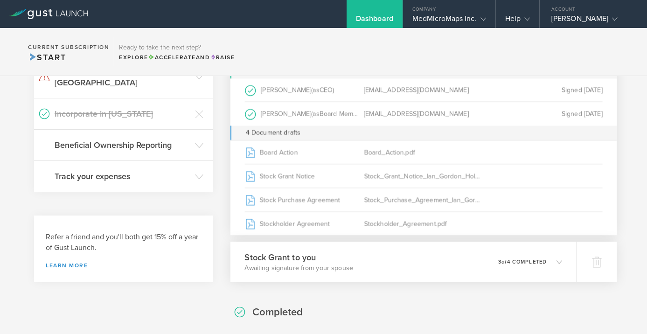
click at [344, 269] on p "Awaiting signature from your spouse" at bounding box center [298, 267] width 109 height 9
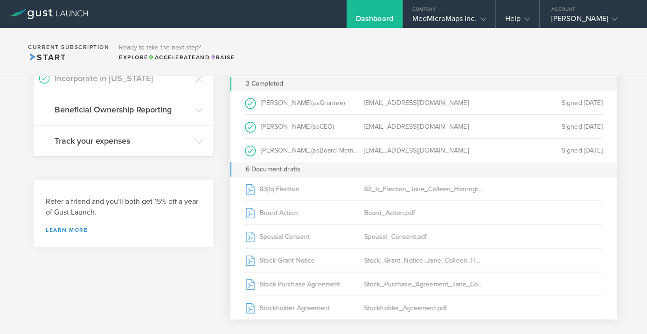
scroll to position [247, 0]
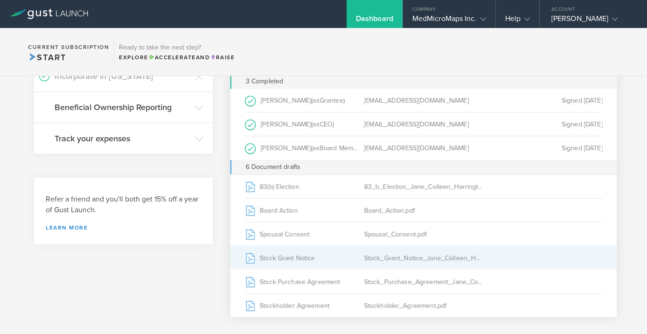
click at [315, 253] on div "Stock Grant Notice" at bounding box center [303, 257] width 119 height 23
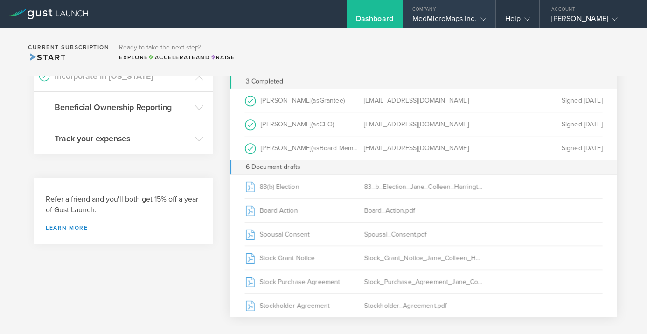
click at [437, 18] on div "MedMicroMaps Inc." at bounding box center [449, 21] width 74 height 14
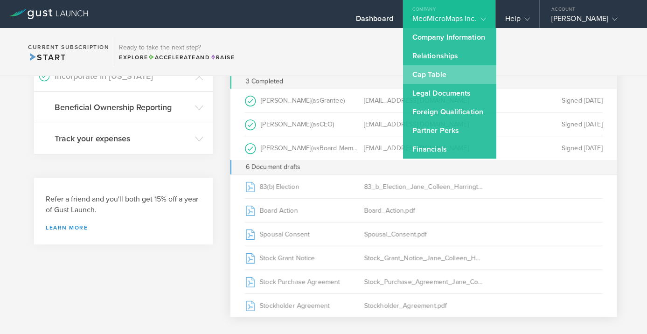
click at [436, 72] on link "Cap Table" at bounding box center [449, 74] width 93 height 19
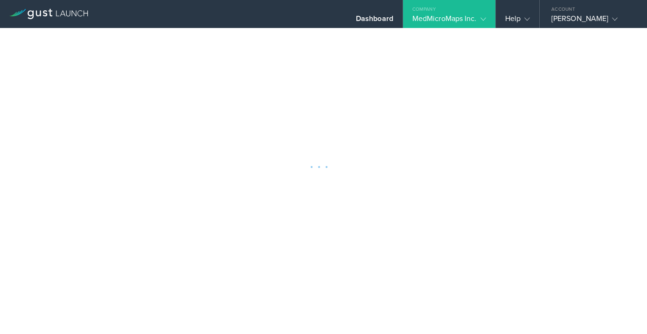
scroll to position [193, 0]
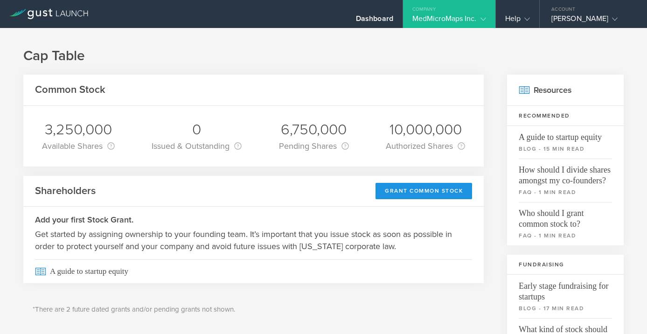
click at [434, 192] on div "Grant Common Stock" at bounding box center [423, 191] width 96 height 16
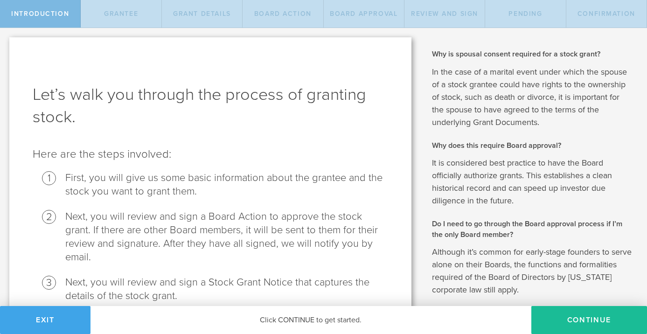
click at [55, 315] on button "Exit" at bounding box center [45, 320] width 90 height 28
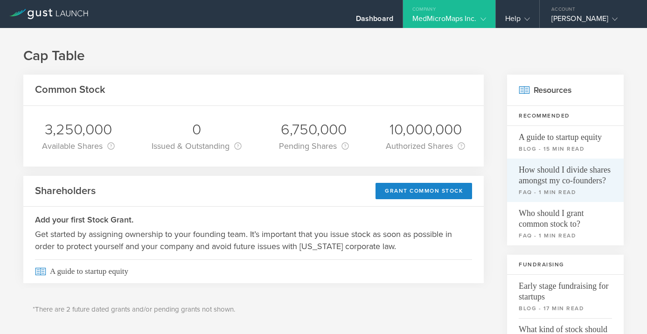
click at [560, 178] on span "How should I divide shares amongst my co-founders?" at bounding box center [564, 172] width 93 height 28
click at [578, 174] on span "How should I divide shares amongst my co-founders?" at bounding box center [564, 172] width 93 height 28
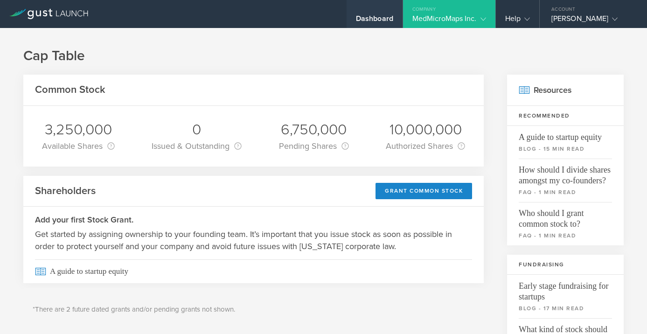
click at [367, 17] on div "Dashboard" at bounding box center [374, 21] width 37 height 14
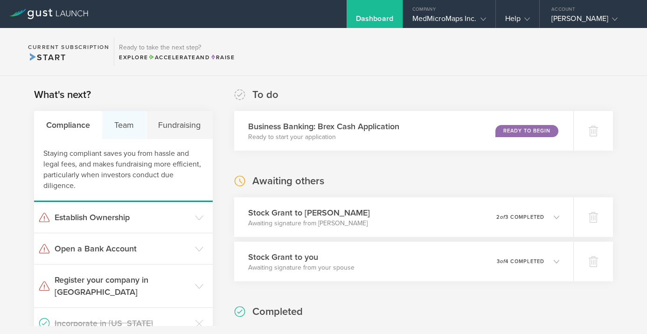
click at [115, 124] on div "Team" at bounding box center [124, 125] width 44 height 28
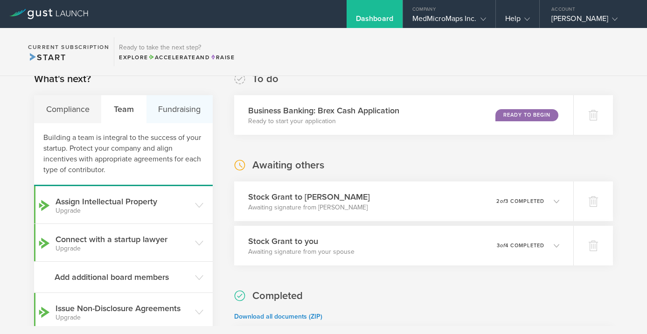
scroll to position [42, 0]
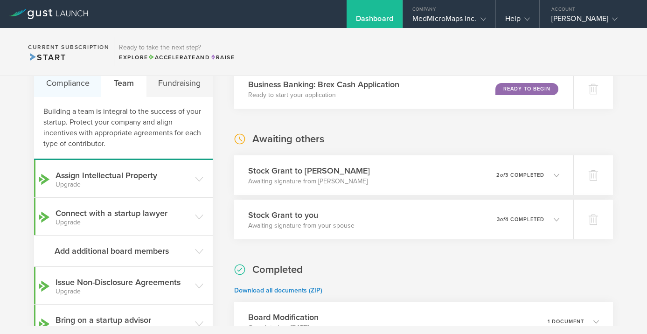
click at [75, 82] on div "Compliance" at bounding box center [68, 83] width 68 height 28
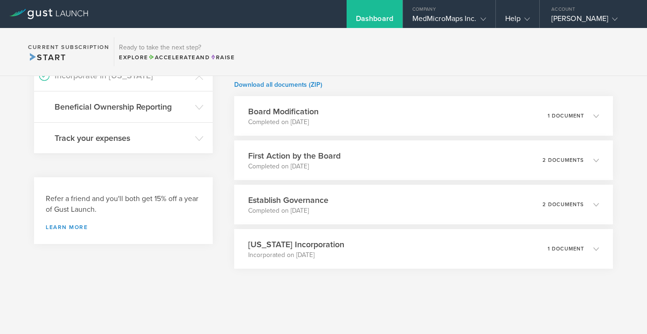
scroll to position [248, 0]
click at [266, 153] on h3 "First Action by the Board" at bounding box center [291, 154] width 94 height 13
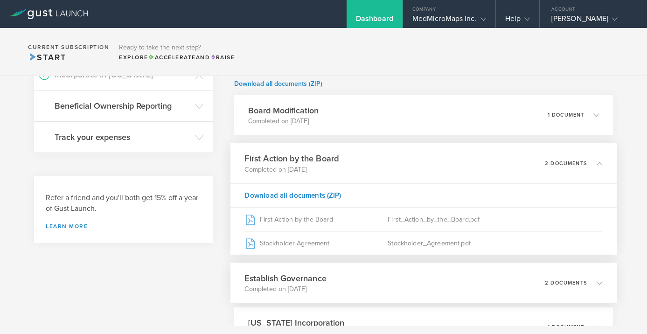
click at [316, 279] on h3 "Establish Governance" at bounding box center [285, 278] width 82 height 13
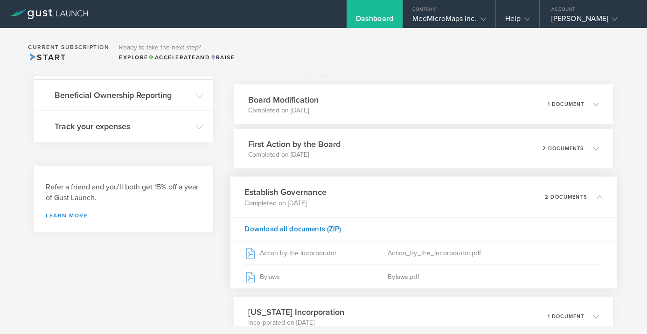
scroll to position [280, 0]
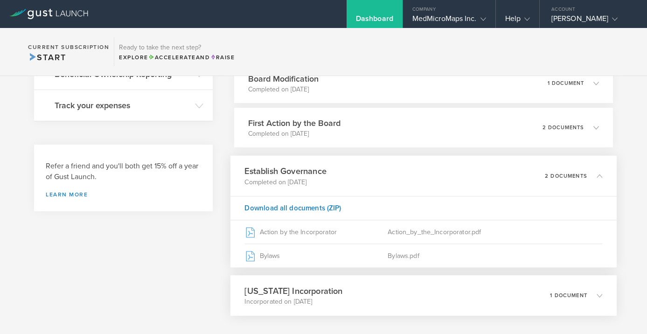
click at [283, 294] on h3 "Delaware Incorporation" at bounding box center [293, 290] width 98 height 13
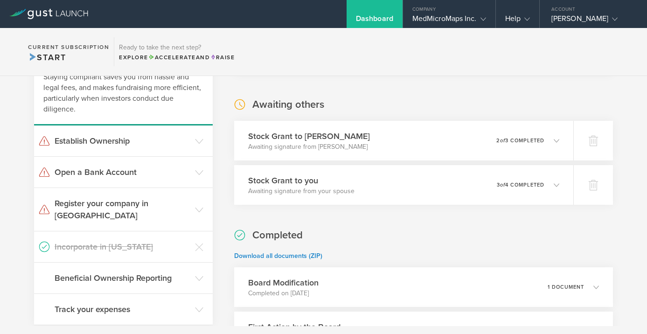
scroll to position [73, 0]
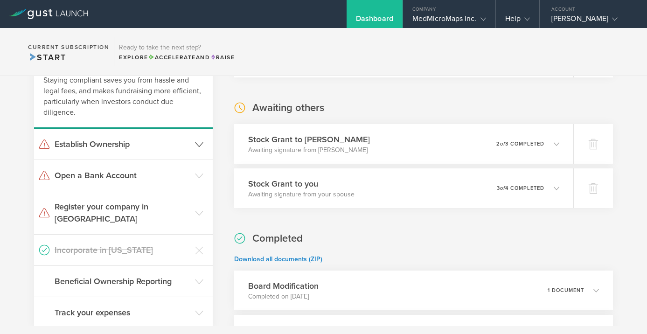
click at [195, 144] on polyline at bounding box center [198, 144] width 7 height 4
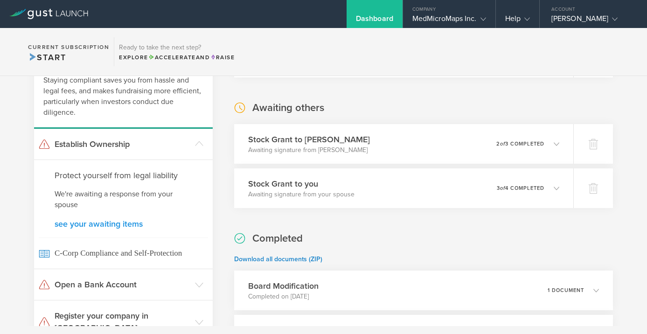
click at [109, 222] on link "see your awaiting items" at bounding box center [124, 224] width 138 height 8
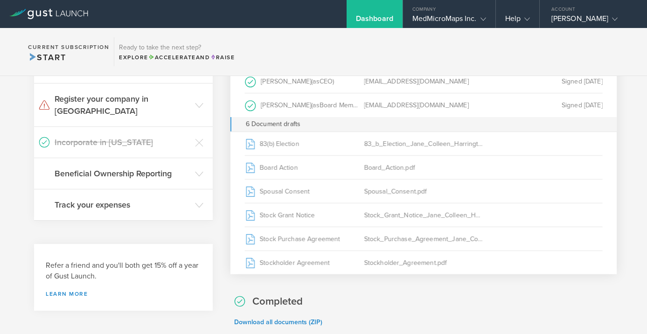
scroll to position [255, 0]
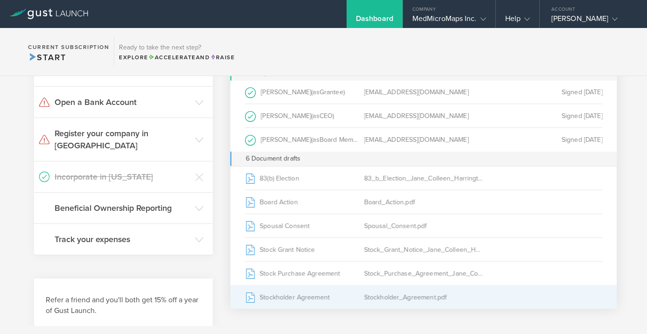
click at [293, 298] on div "Stockholder Agreement" at bounding box center [303, 296] width 119 height 23
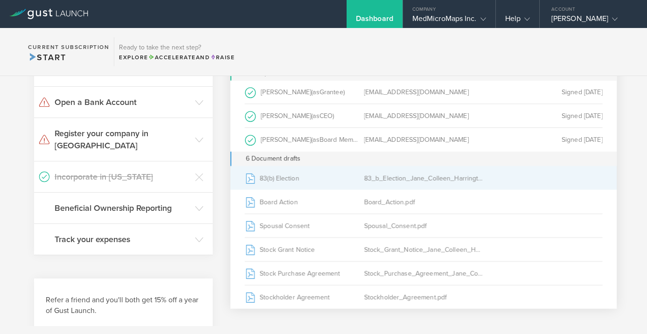
click at [280, 177] on div "83(b) Election" at bounding box center [303, 177] width 119 height 23
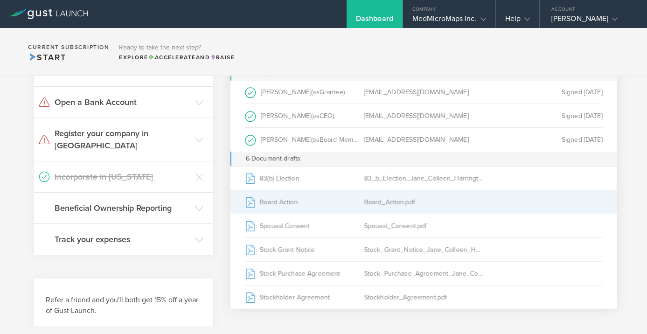
click at [285, 202] on div "Board Action" at bounding box center [303, 201] width 119 height 23
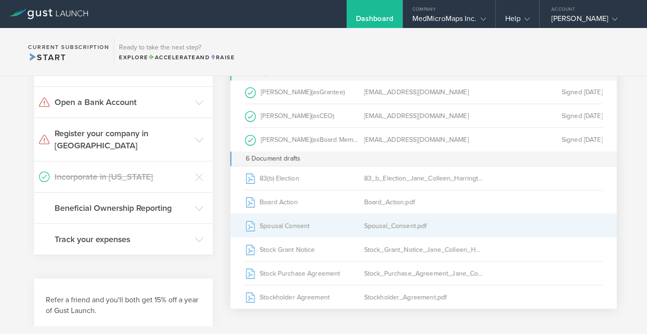
click at [289, 225] on div "Spousal Consent" at bounding box center [303, 225] width 119 height 23
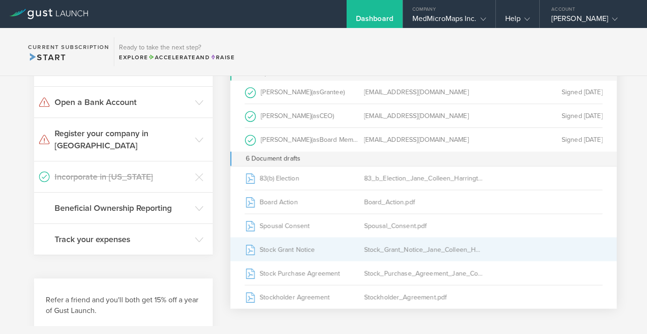
click at [285, 247] on div "Stock Grant Notice" at bounding box center [303, 249] width 119 height 23
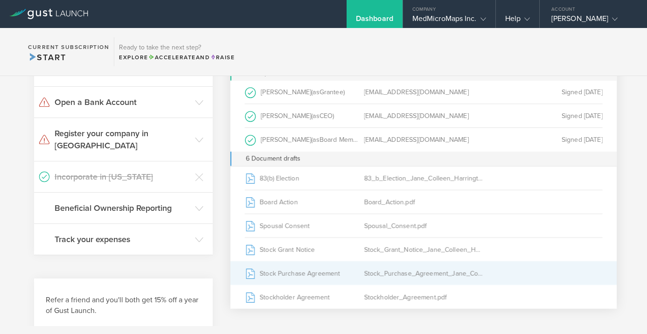
click at [417, 272] on div "Stock_Purchase_Agreement_Jane_Colleen_Harrington.pdf" at bounding box center [423, 273] width 119 height 23
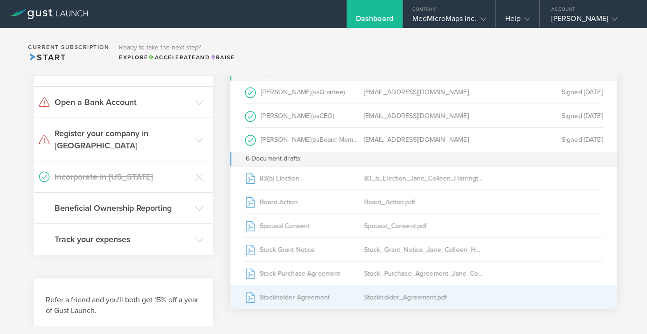
click at [388, 296] on div "Stockholder_Agreement.pdf" at bounding box center [423, 296] width 119 height 23
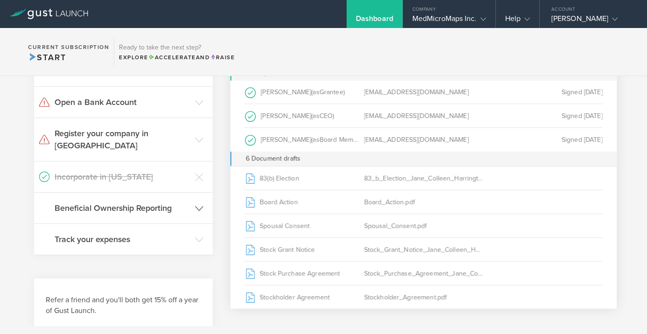
click at [195, 204] on icon at bounding box center [199, 208] width 8 height 8
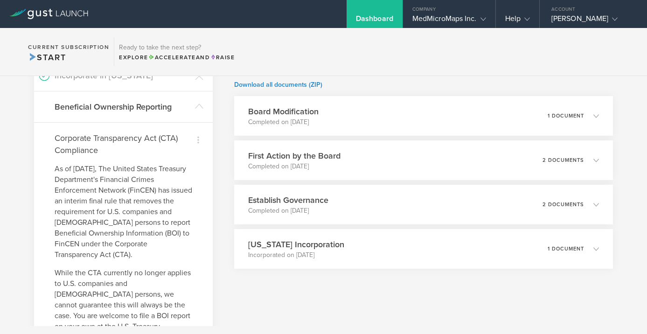
scroll to position [234, 0]
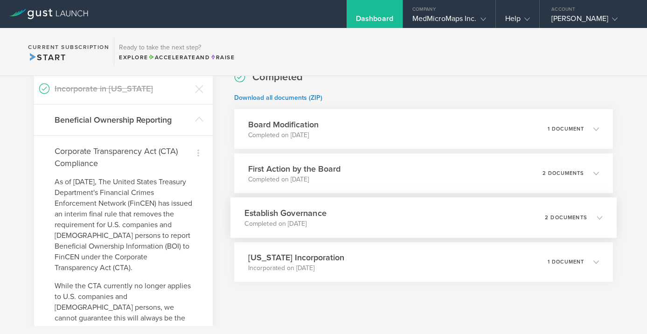
click at [279, 213] on h3 "Establish Governance" at bounding box center [285, 213] width 82 height 13
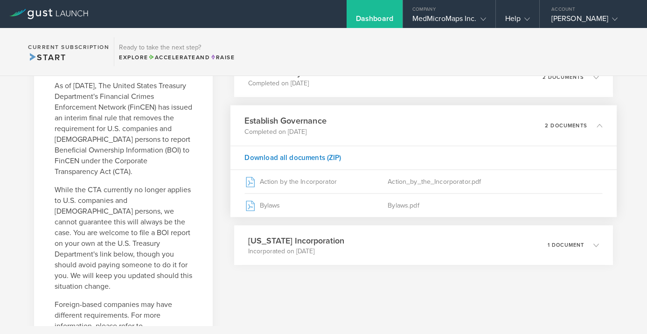
scroll to position [308, 0]
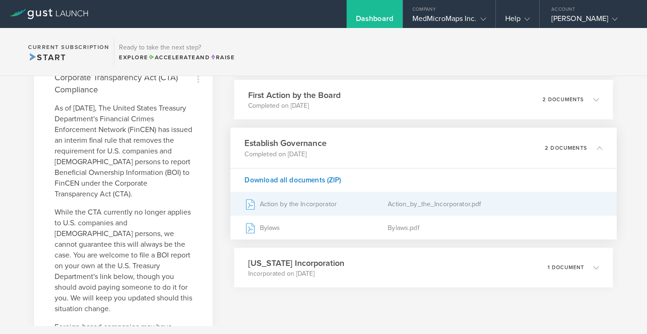
click at [289, 203] on div "Action by the Incorporator" at bounding box center [315, 203] width 143 height 23
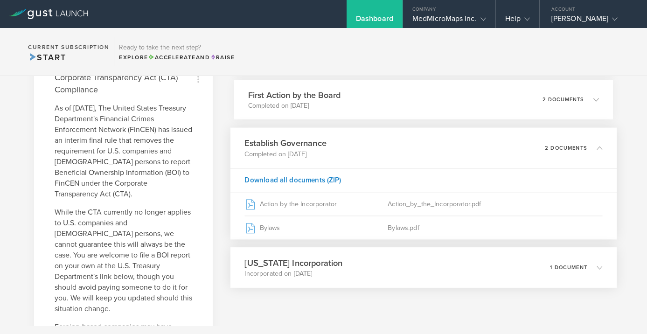
click at [589, 268] on icon at bounding box center [594, 267] width 15 height 8
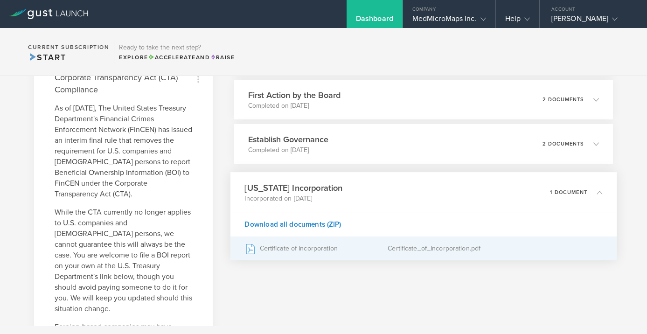
click at [301, 248] on div "Certificate of Incorporation" at bounding box center [315, 248] width 143 height 23
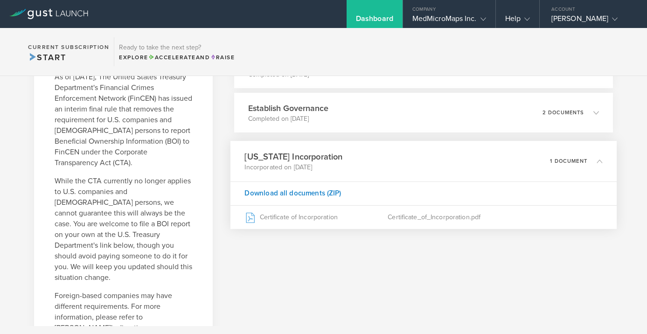
scroll to position [336, 0]
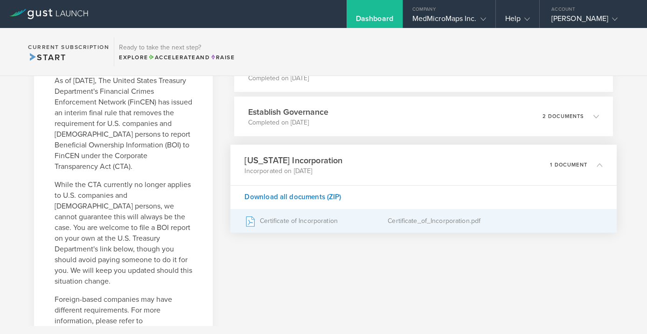
click at [300, 222] on div "Certificate of Incorporation" at bounding box center [315, 220] width 143 height 23
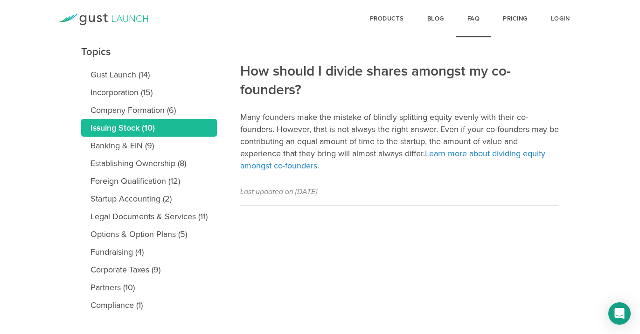
scroll to position [107, 0]
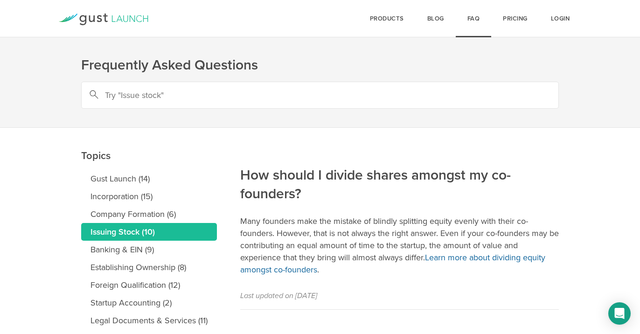
click at [507, 256] on link "Learn more about dividing equity amongst co-founders" at bounding box center [392, 263] width 305 height 22
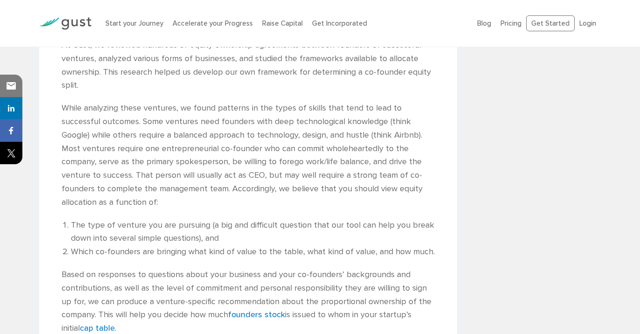
scroll to position [962, 0]
